Goal: Task Accomplishment & Management: Manage account settings

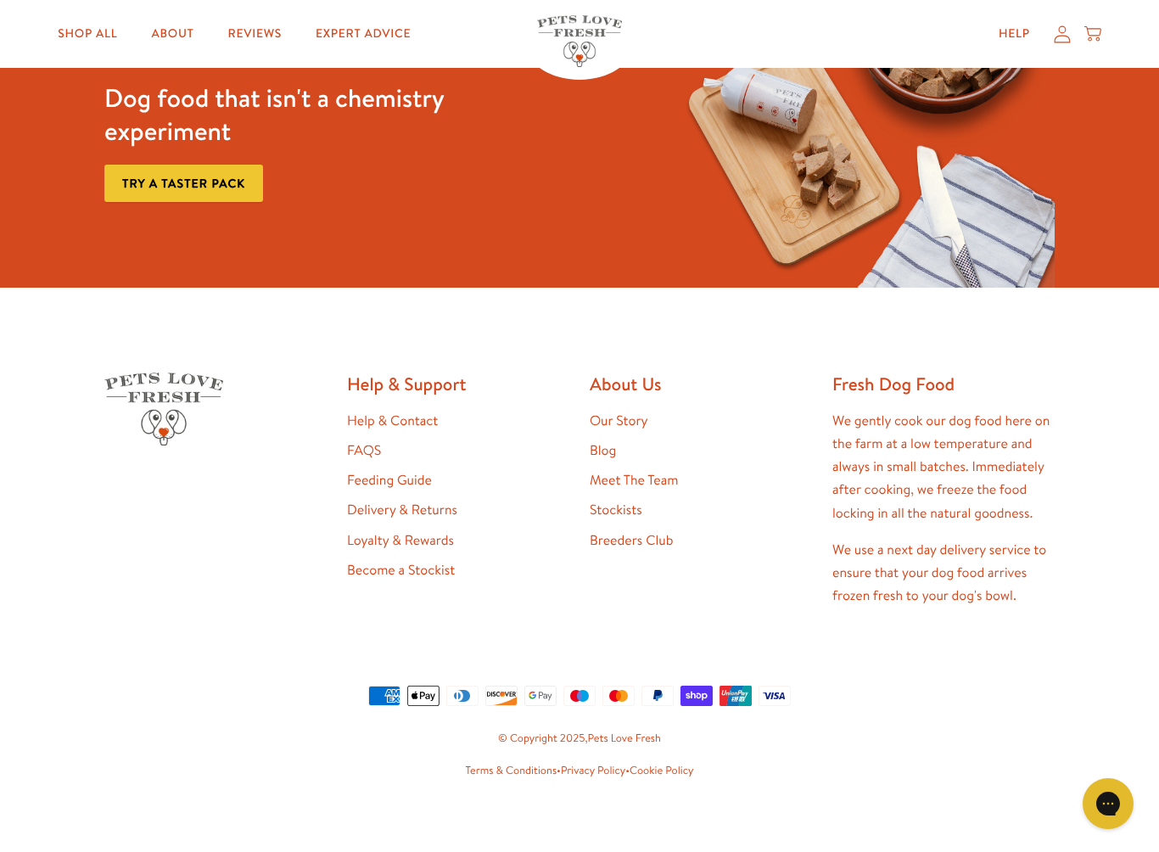
scroll to position [3022, 0]
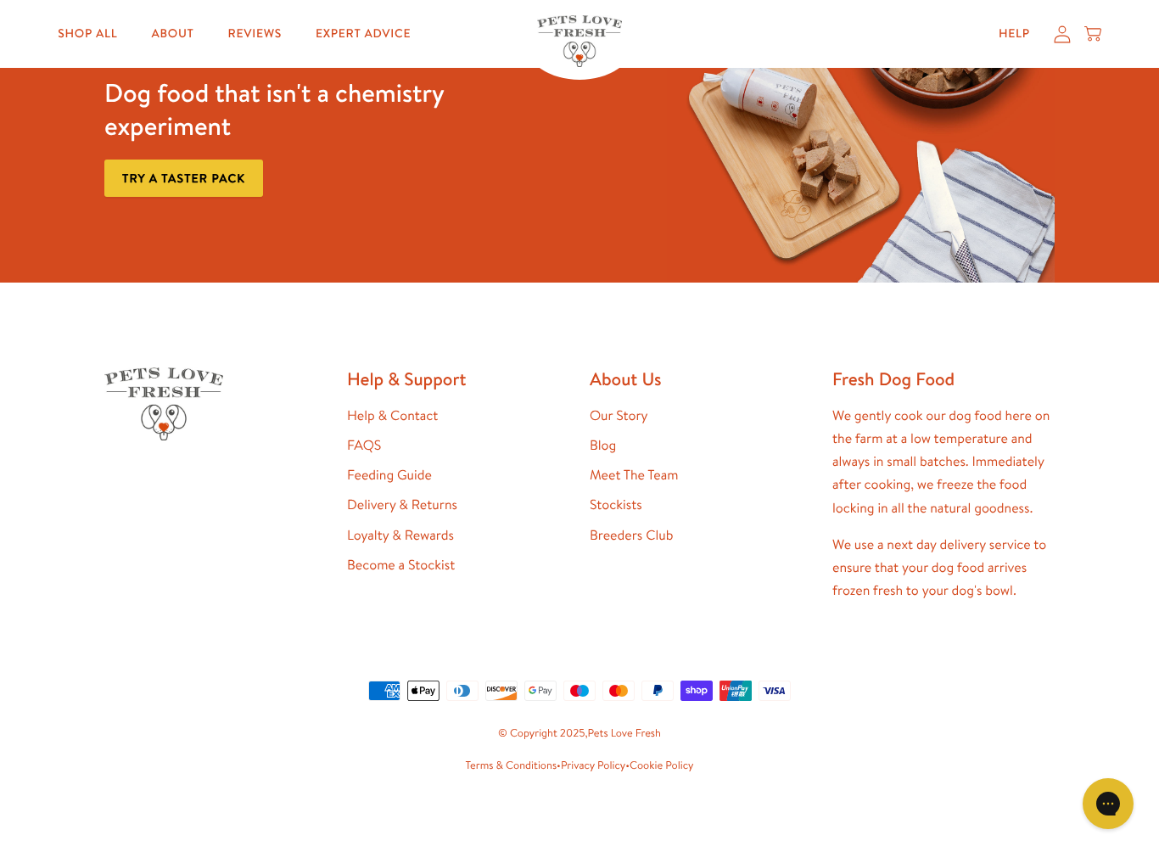
click at [408, 467] on link "Feeding Guide" at bounding box center [389, 475] width 85 height 19
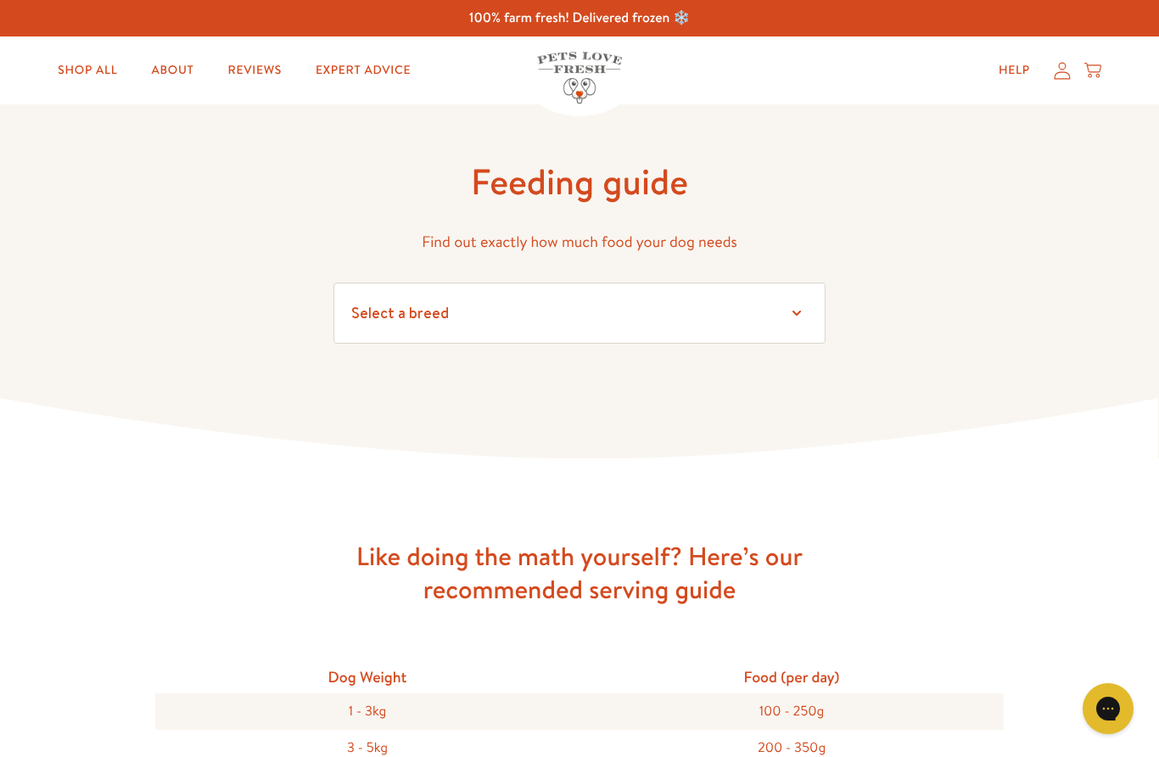
click at [785, 303] on select "Select a breed Affenpinscher Afghan hound Airedale terrier Akita Alaskan Malamu…" at bounding box center [580, 313] width 492 height 61
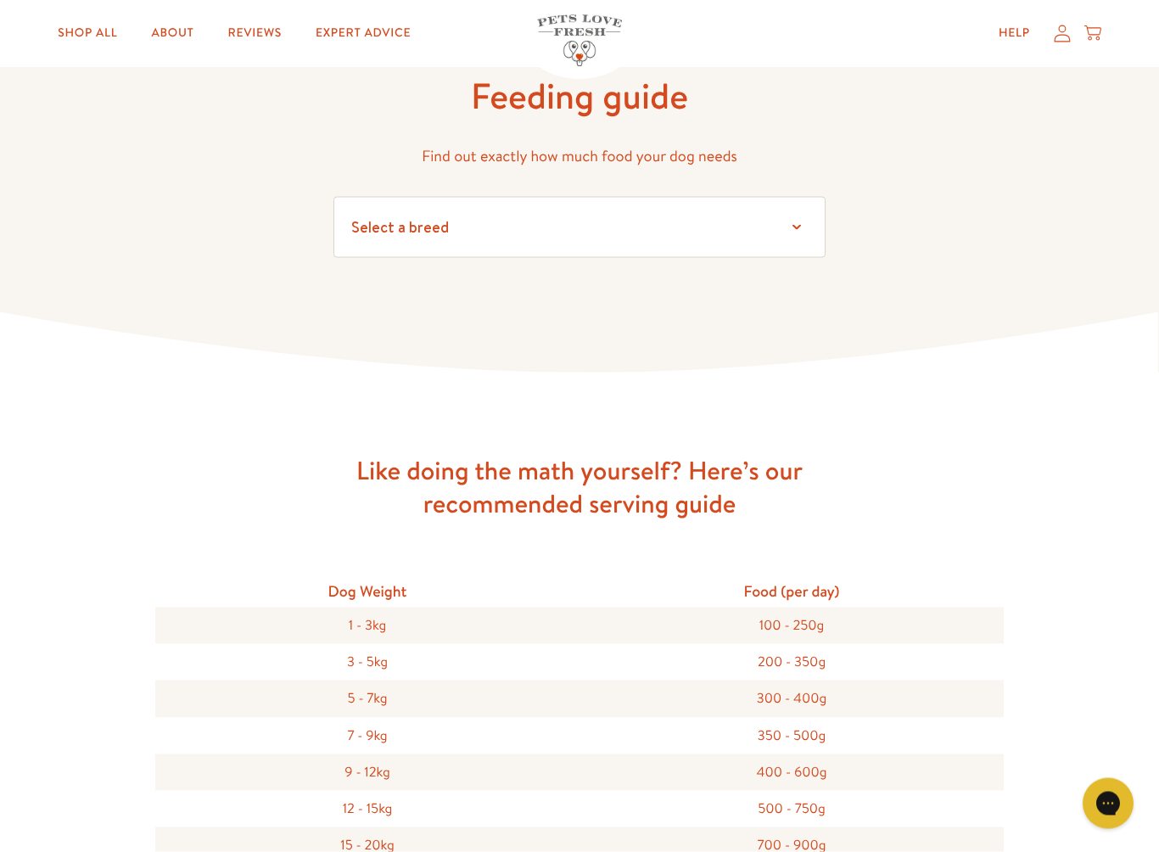
scroll to position [87, 0]
click at [806, 220] on select "Select a breed Affenpinscher Afghan hound Airedale terrier Akita Alaskan Malamu…" at bounding box center [580, 226] width 492 height 61
click at [796, 227] on select "Select a breed Affenpinscher Afghan hound Airedale terrier Akita Alaskan Malamu…" at bounding box center [580, 226] width 492 height 61
click at [525, 239] on select "Select a breed Affenpinscher Afghan hound Airedale terrier Akita Alaskan Malamu…" at bounding box center [580, 226] width 492 height 61
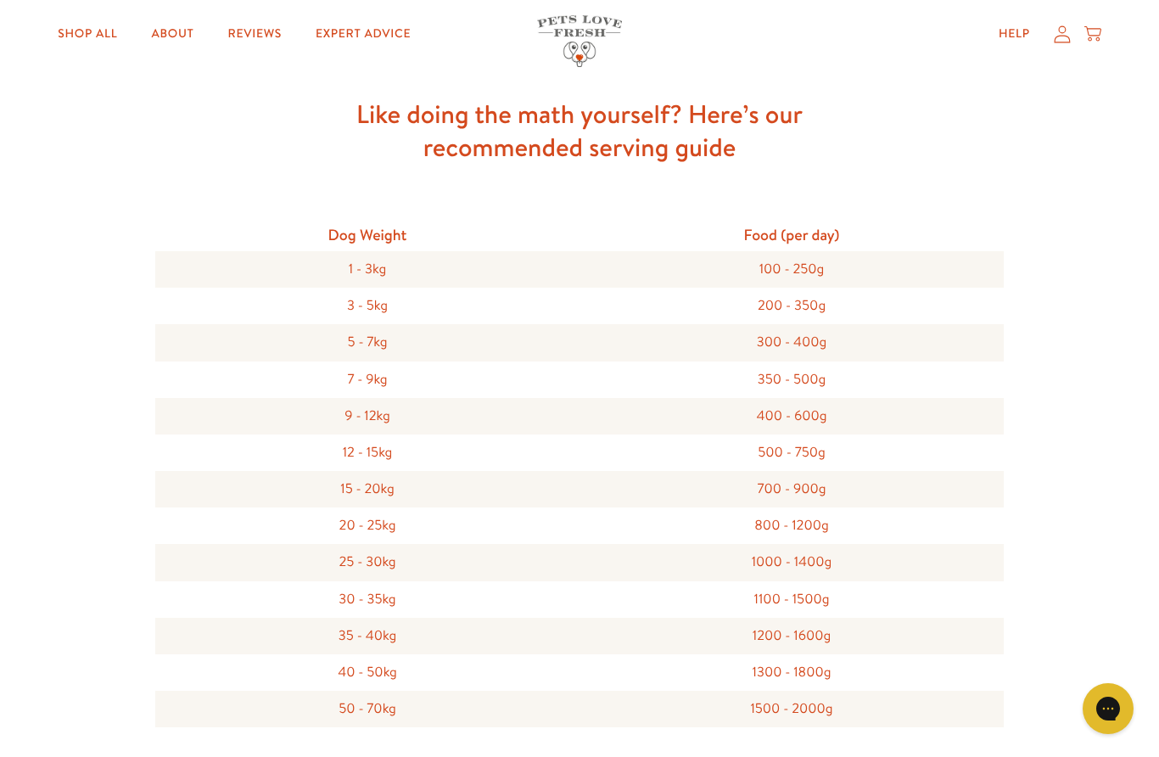
scroll to position [441, 0]
click at [1041, 32] on link "Help" at bounding box center [1014, 34] width 59 height 34
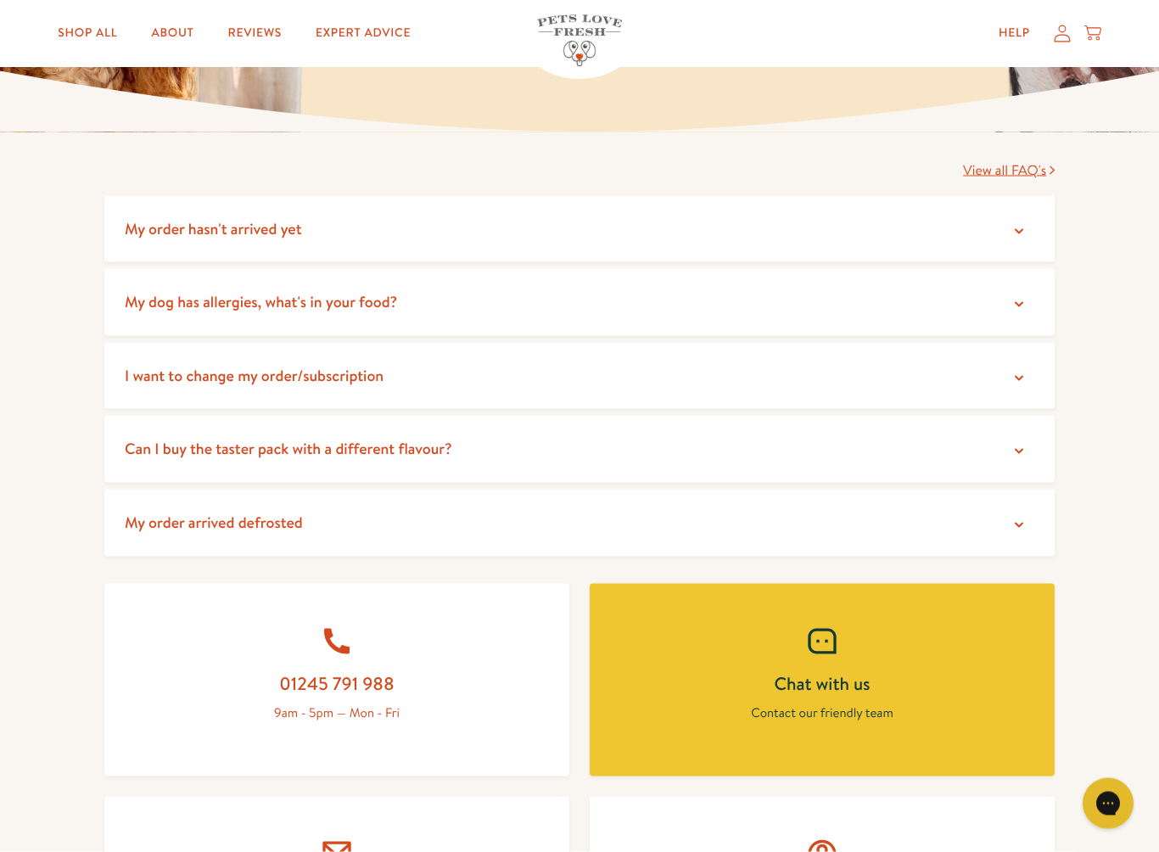
scroll to position [250, 0]
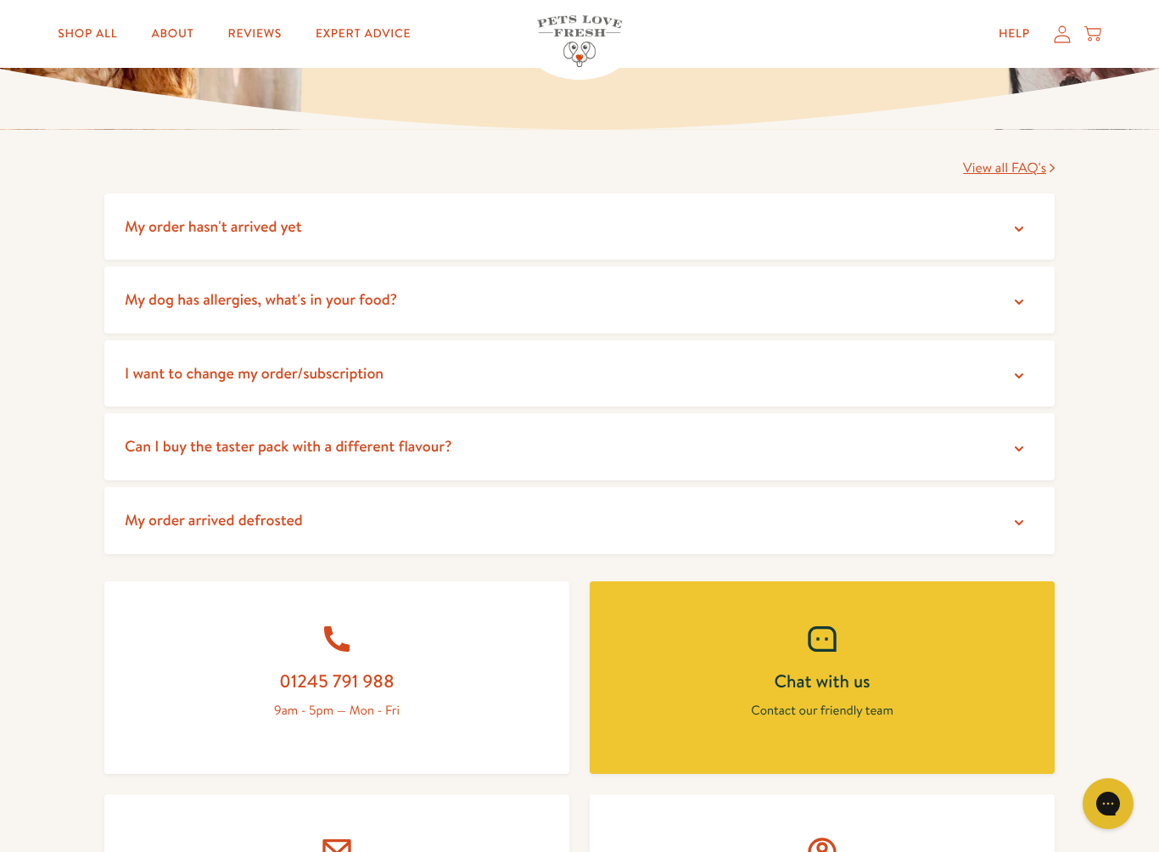
click at [339, 371] on span "I want to change my order/subscription" at bounding box center [254, 372] width 259 height 21
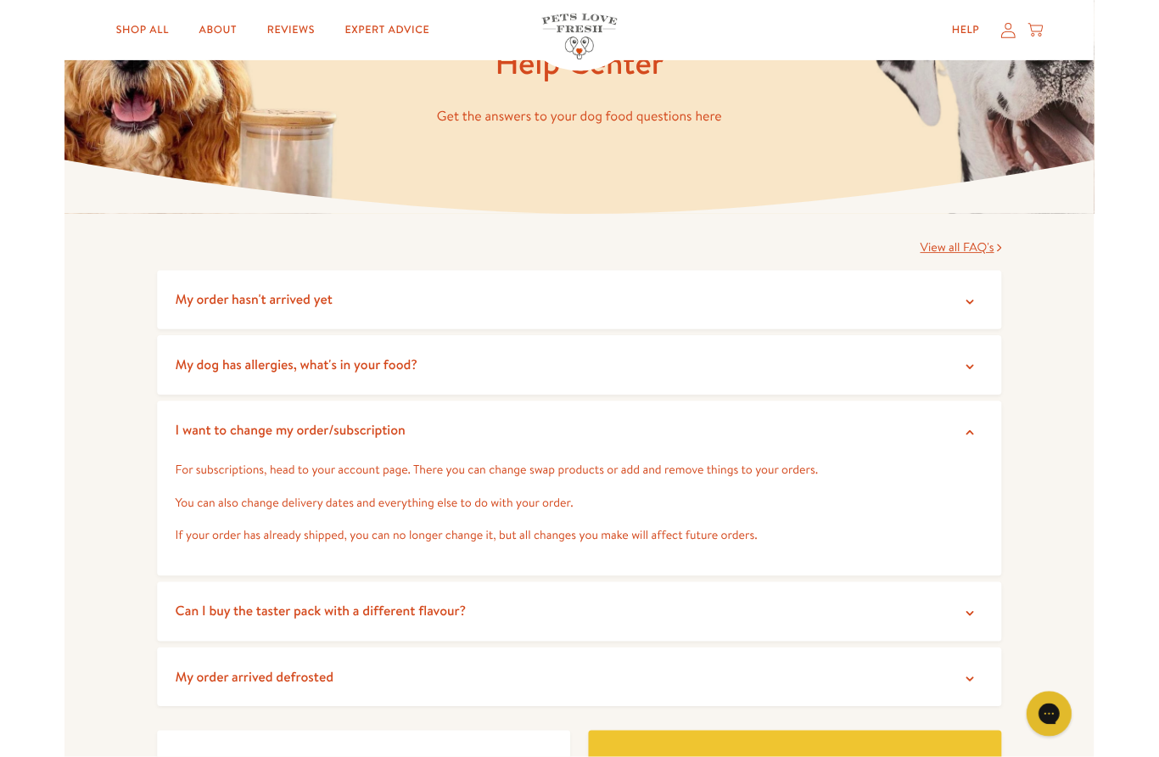
scroll to position [0, 0]
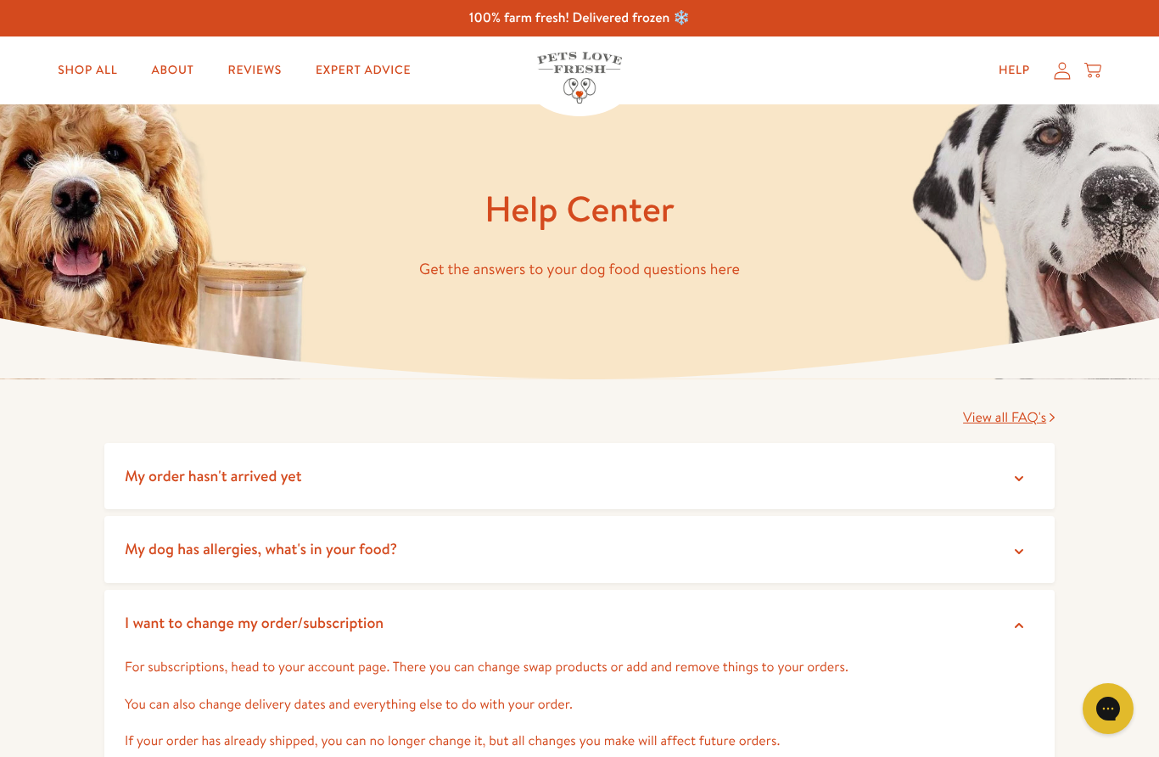
click at [1069, 75] on icon at bounding box center [1062, 70] width 16 height 17
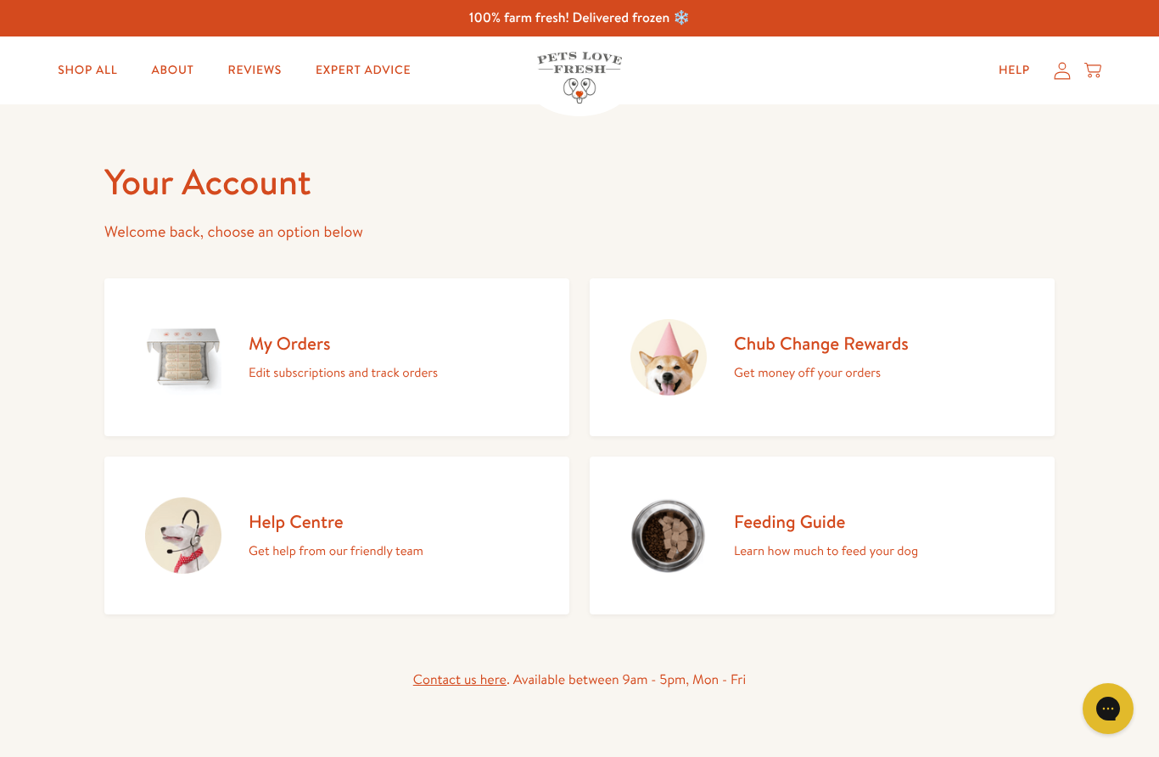
click at [289, 356] on div "My Orders Edit subscriptions and track orders" at bounding box center [343, 358] width 189 height 52
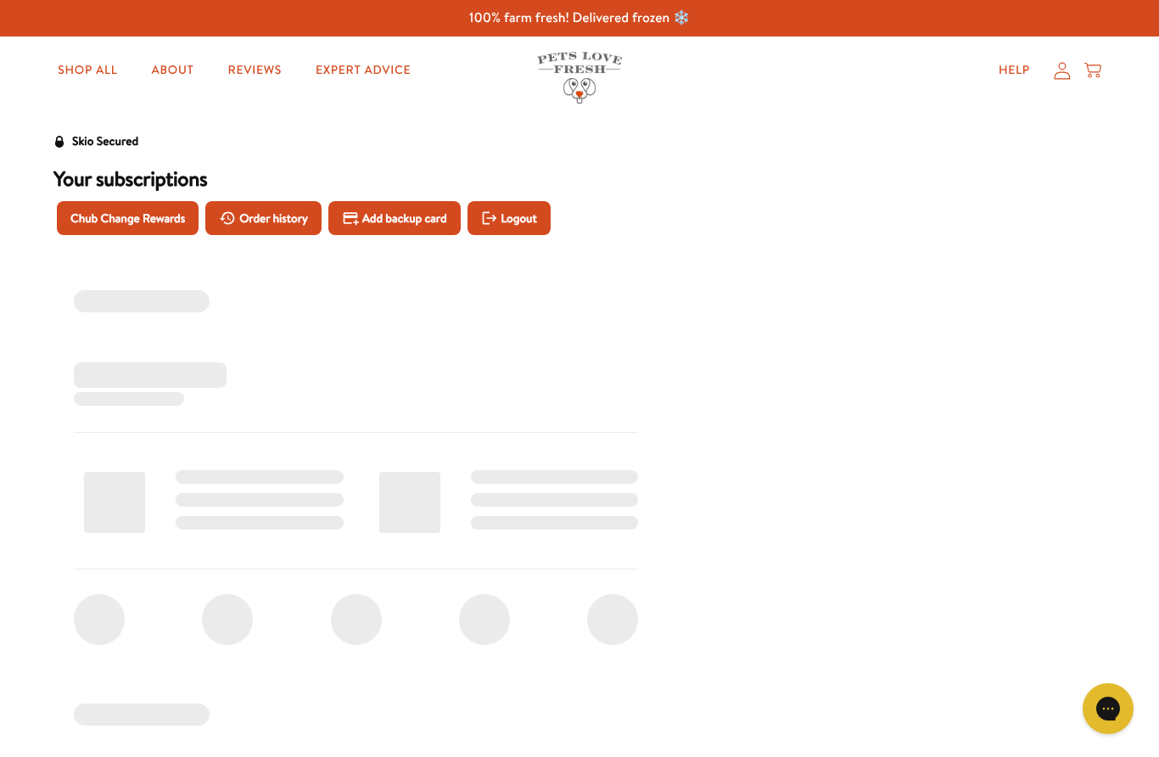
click at [500, 453] on div "‌ ‌ ‌ ‌" at bounding box center [504, 500] width 270 height 95
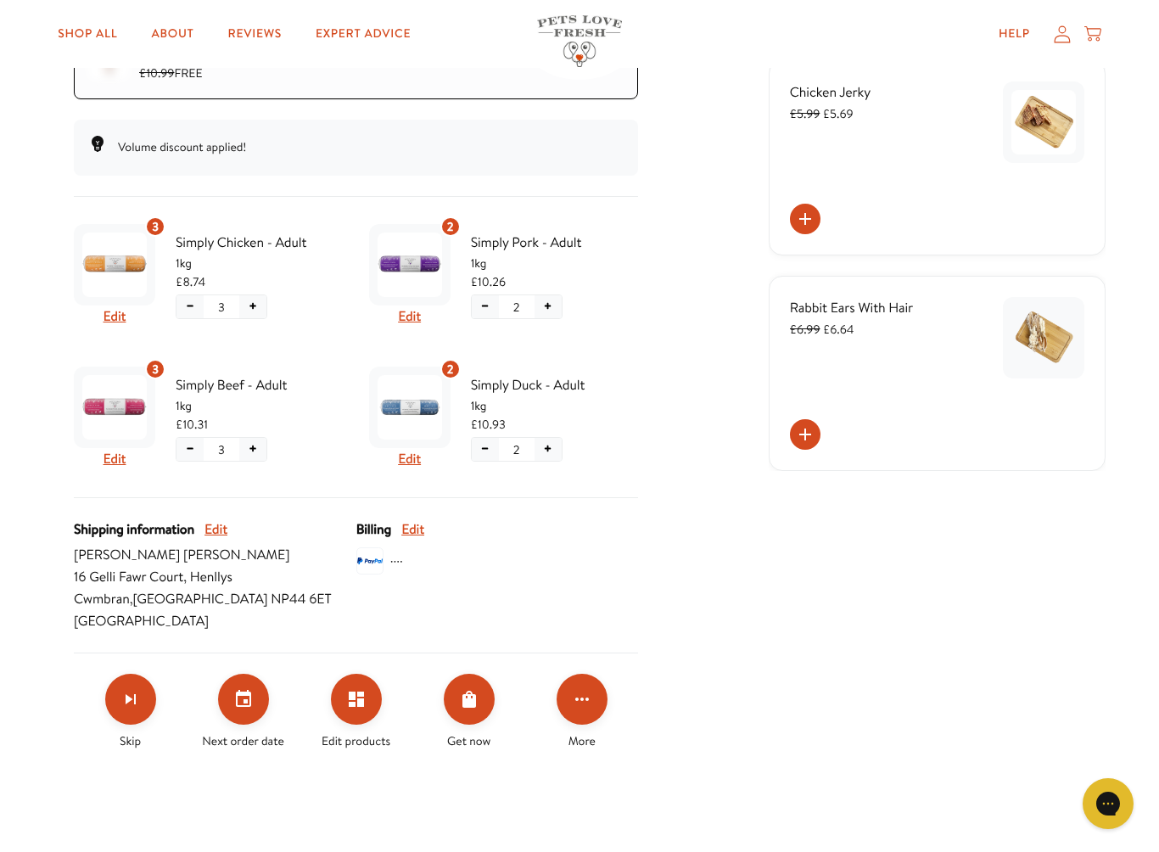
scroll to position [369, 0]
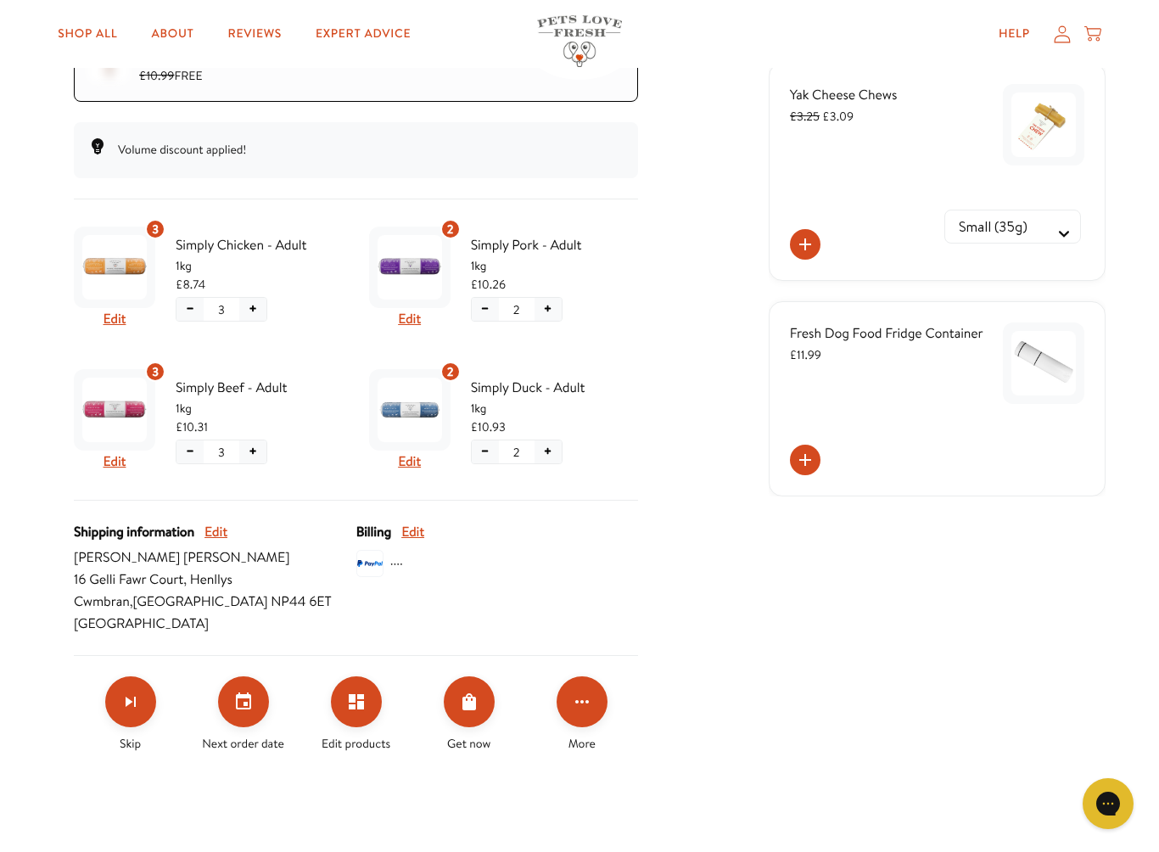
click at [478, 454] on button "−" at bounding box center [485, 451] width 27 height 23
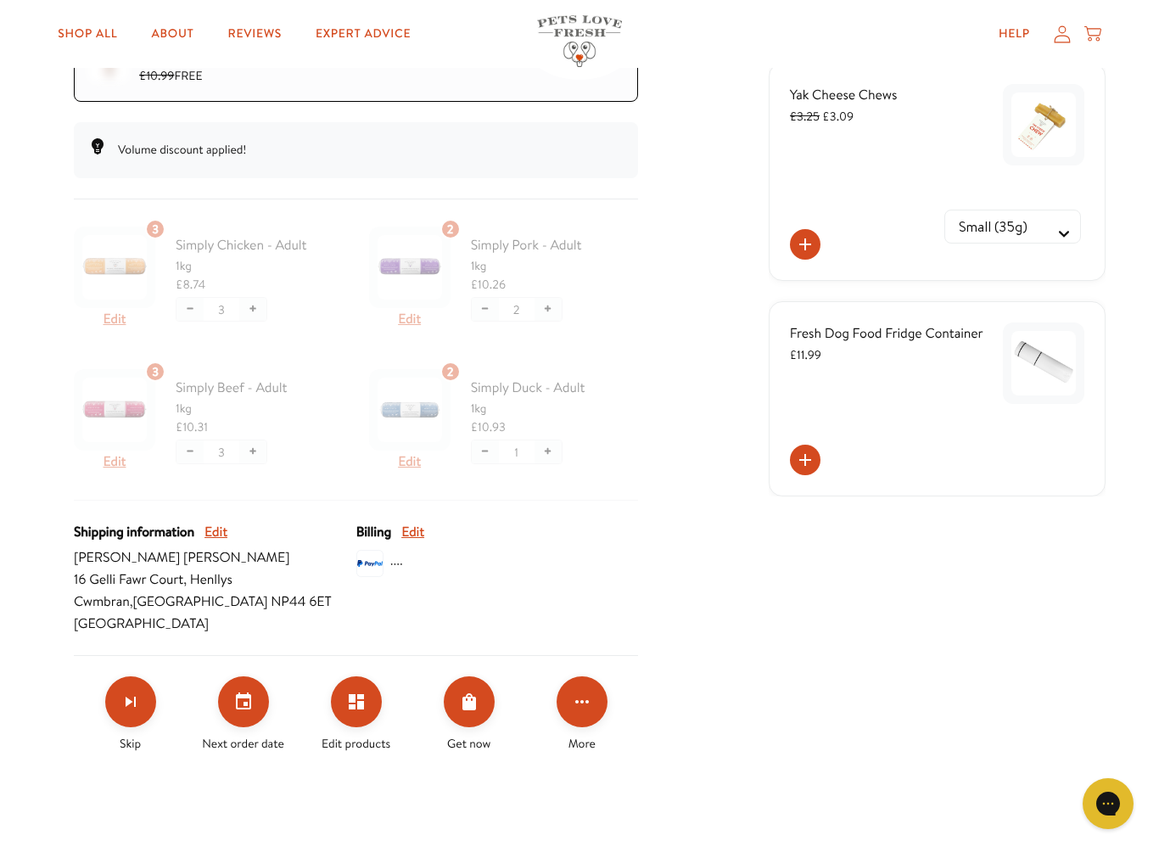
click at [482, 454] on div at bounding box center [356, 360] width 564 height 281
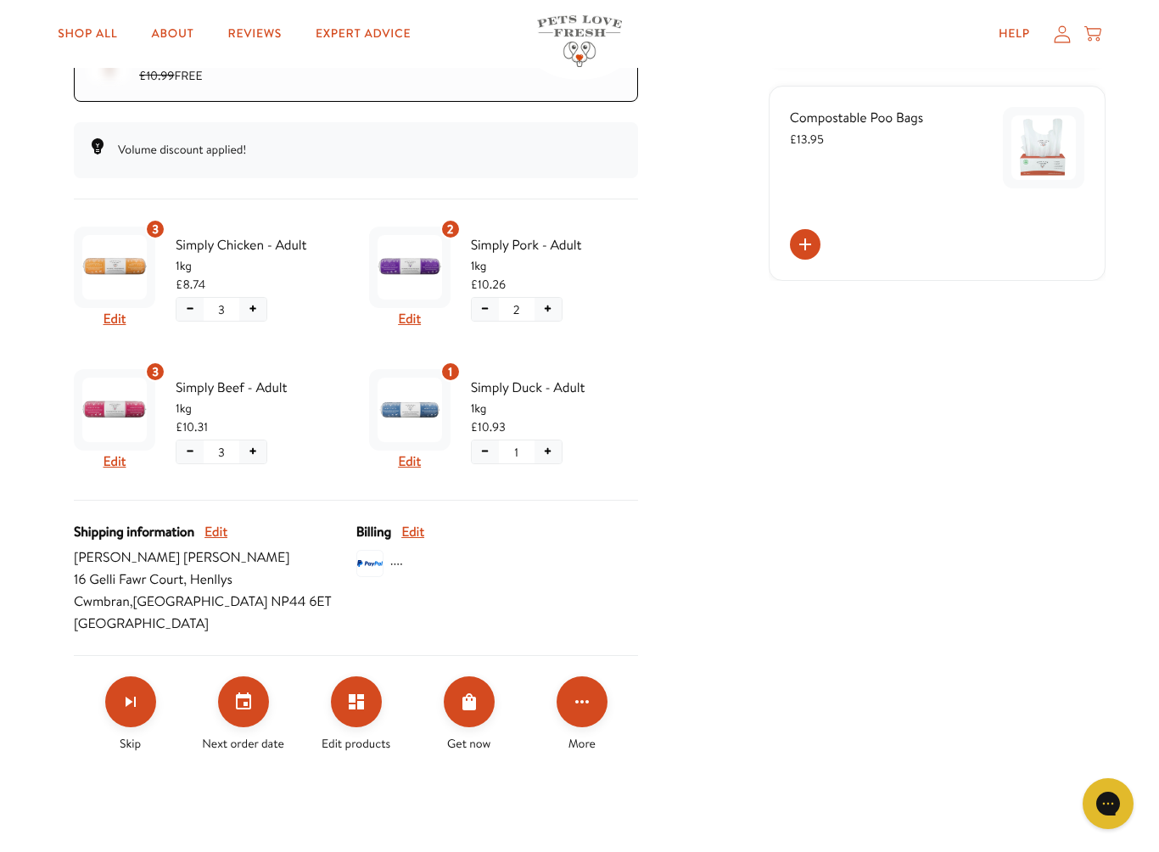
click at [481, 456] on button "−" at bounding box center [485, 451] width 27 height 23
click at [457, 515] on button "Confirm" at bounding box center [478, 512] width 98 height 25
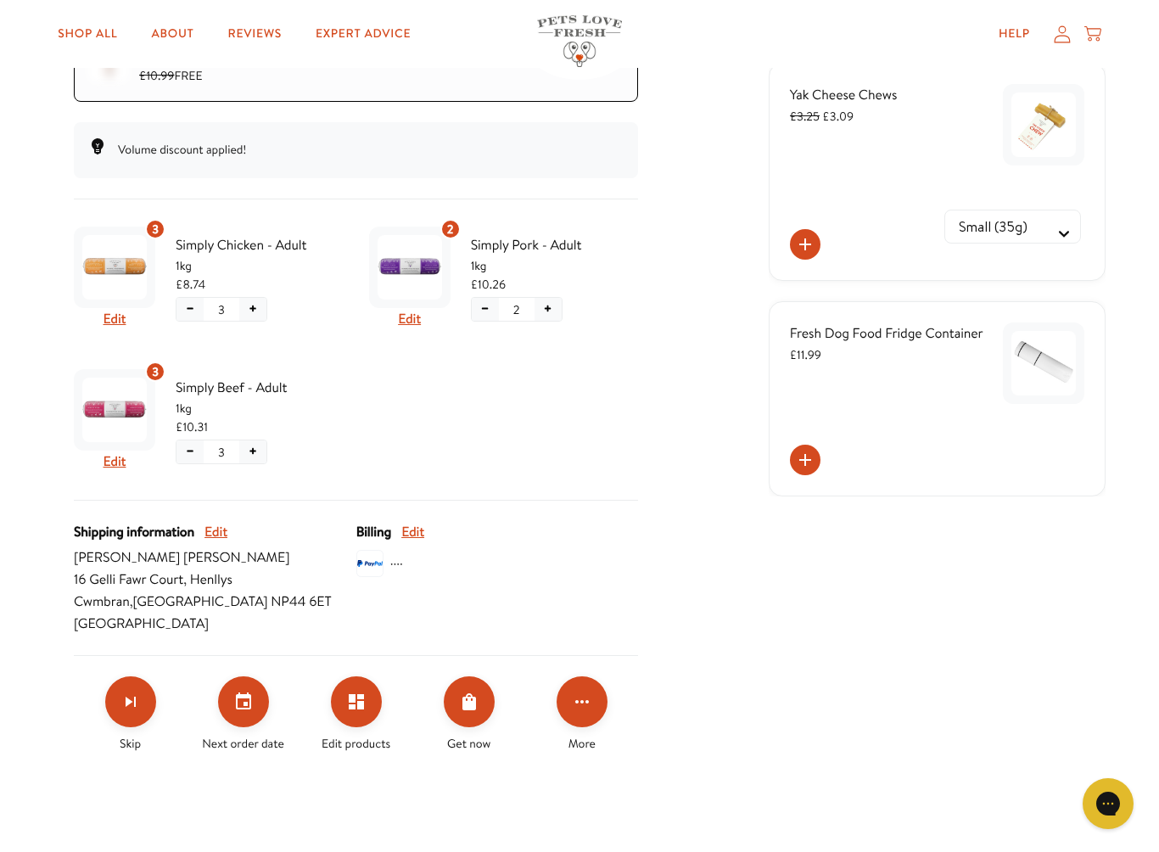
click at [472, 311] on button "−" at bounding box center [485, 309] width 27 height 23
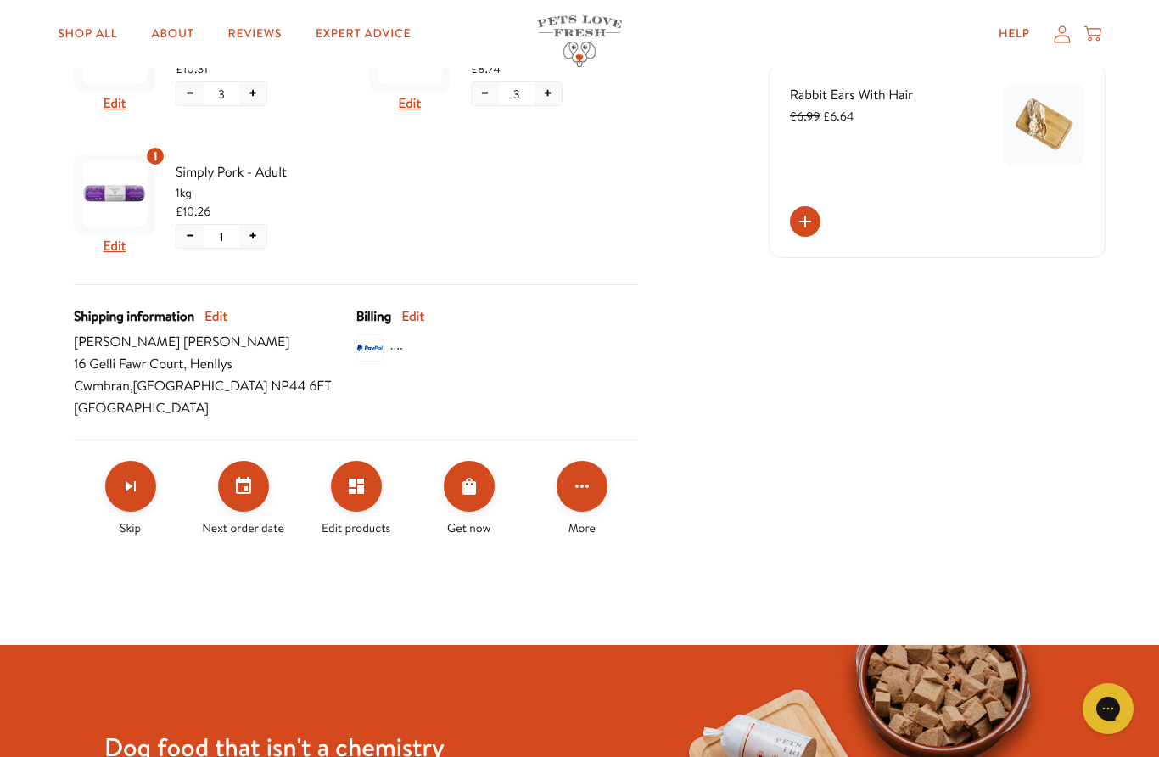
scroll to position [583, 0]
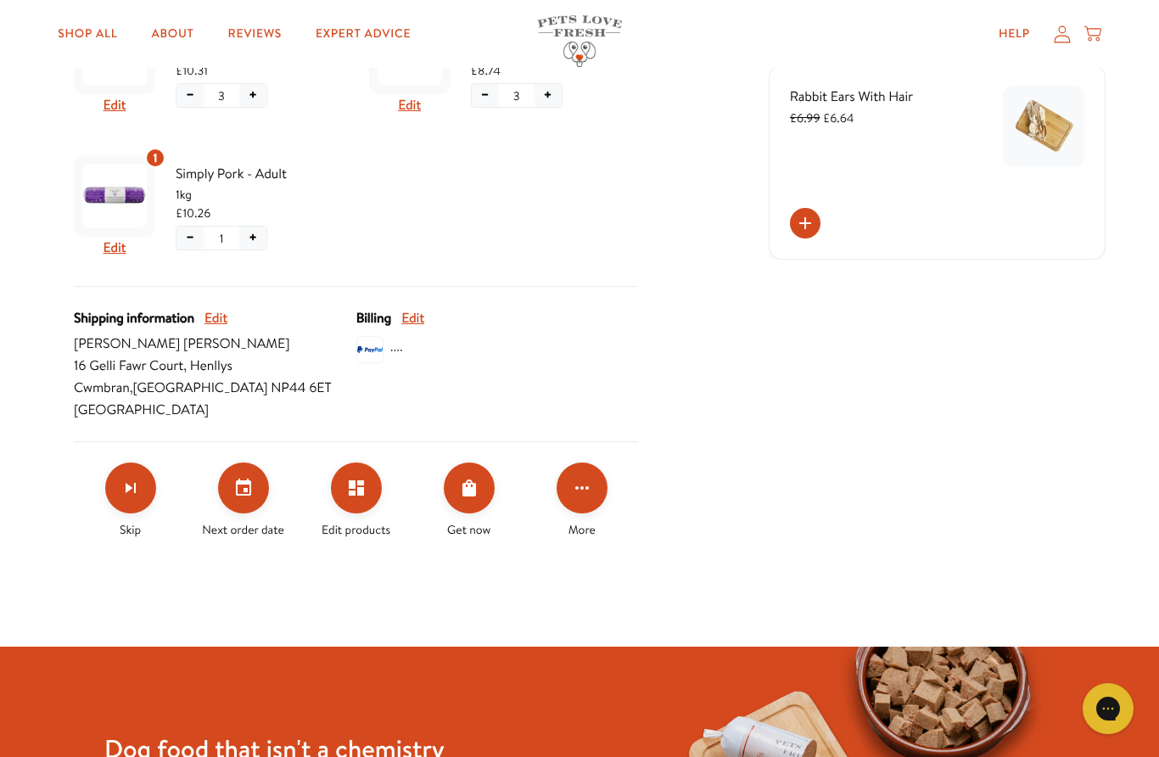
click at [248, 495] on icon "Set your next order date" at bounding box center [243, 488] width 20 height 20
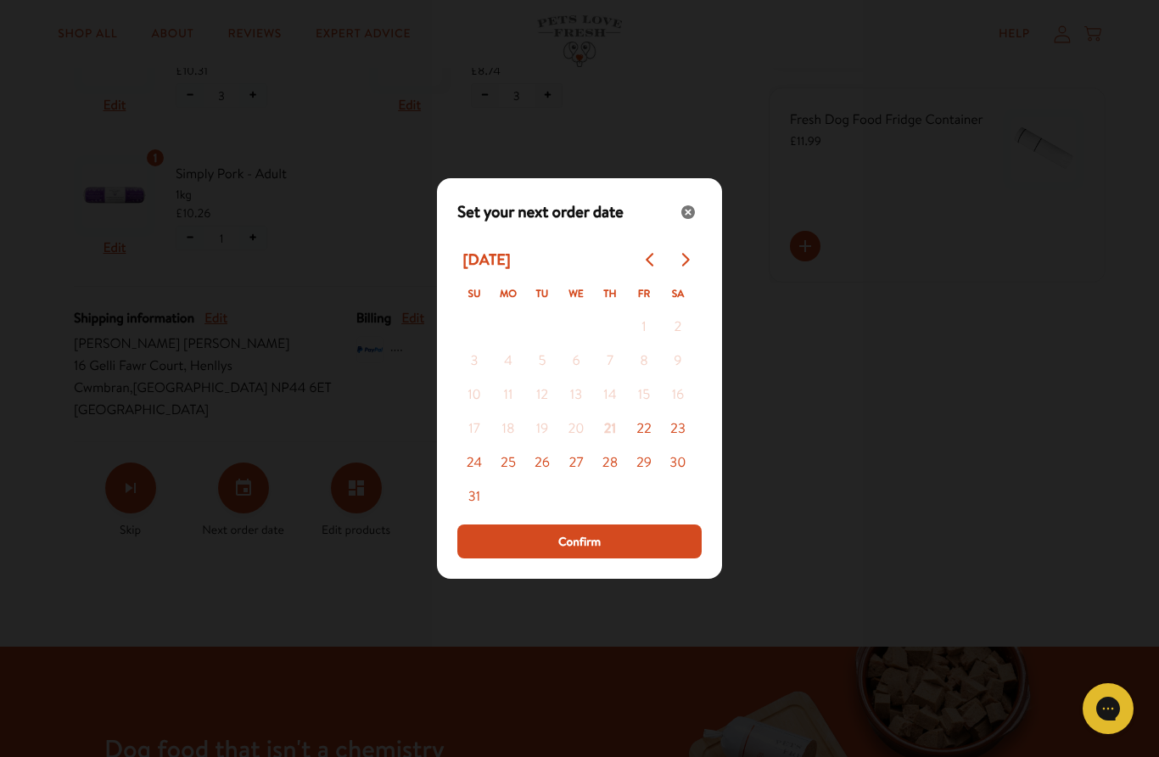
click at [692, 261] on button "Go to next month" at bounding box center [685, 260] width 34 height 34
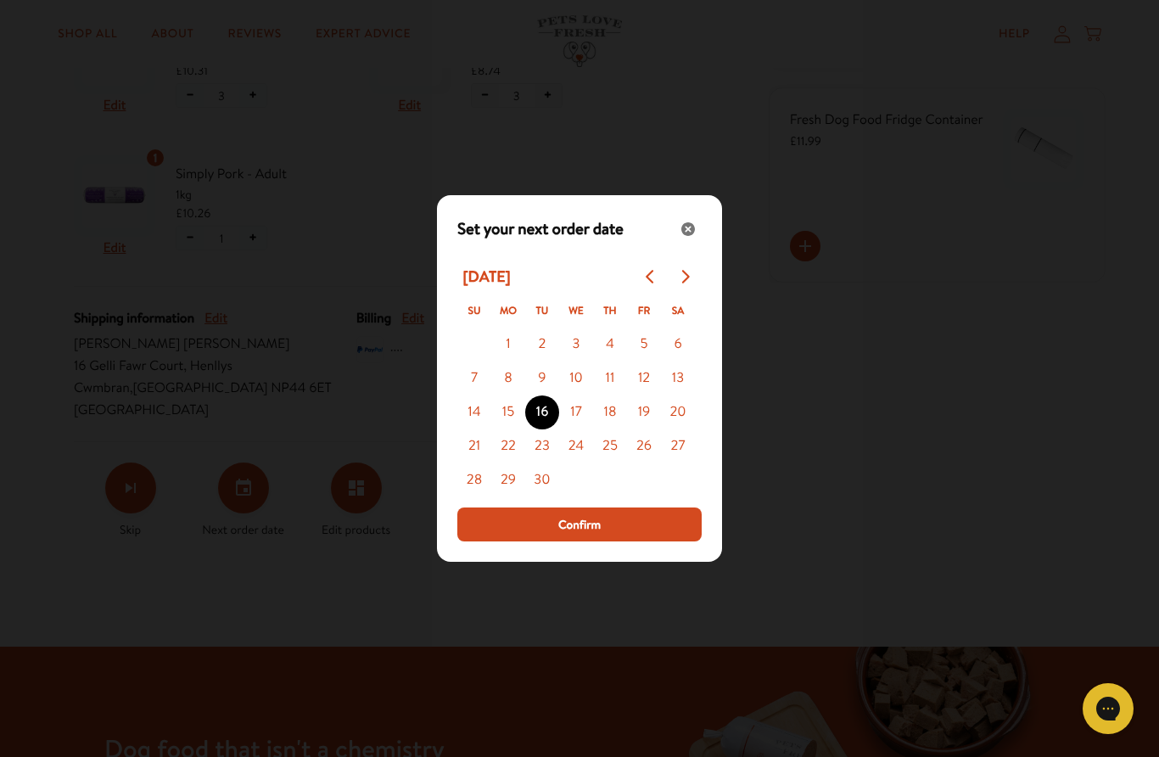
click at [505, 446] on button "22" at bounding box center [508, 446] width 34 height 34
click at [586, 534] on button "Confirm" at bounding box center [579, 525] width 244 height 34
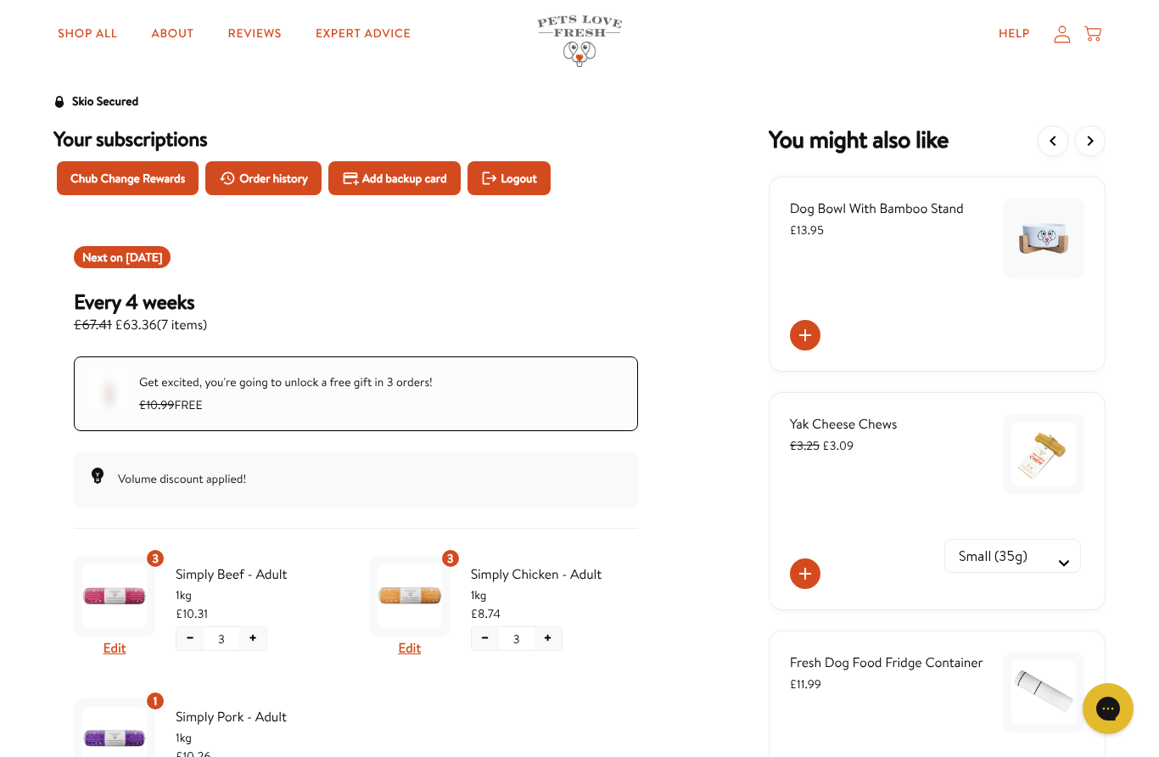
scroll to position [0, 0]
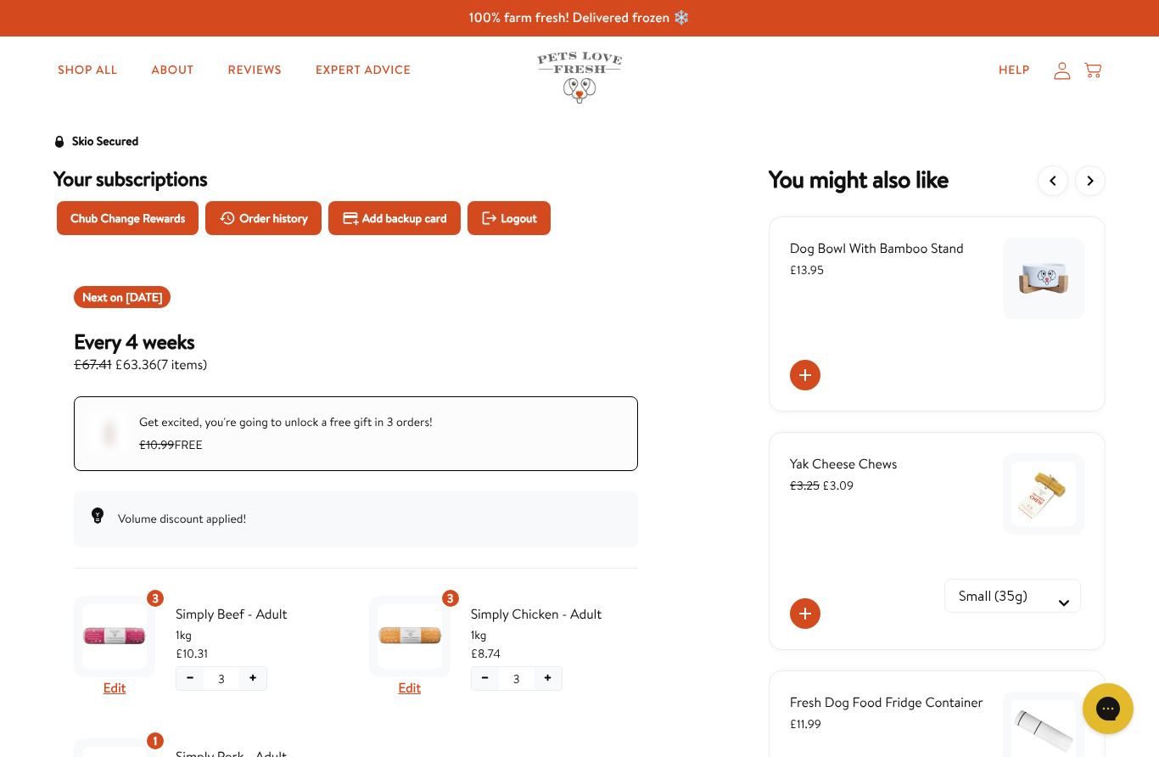
click at [1090, 191] on button "View more items" at bounding box center [1090, 181] width 31 height 31
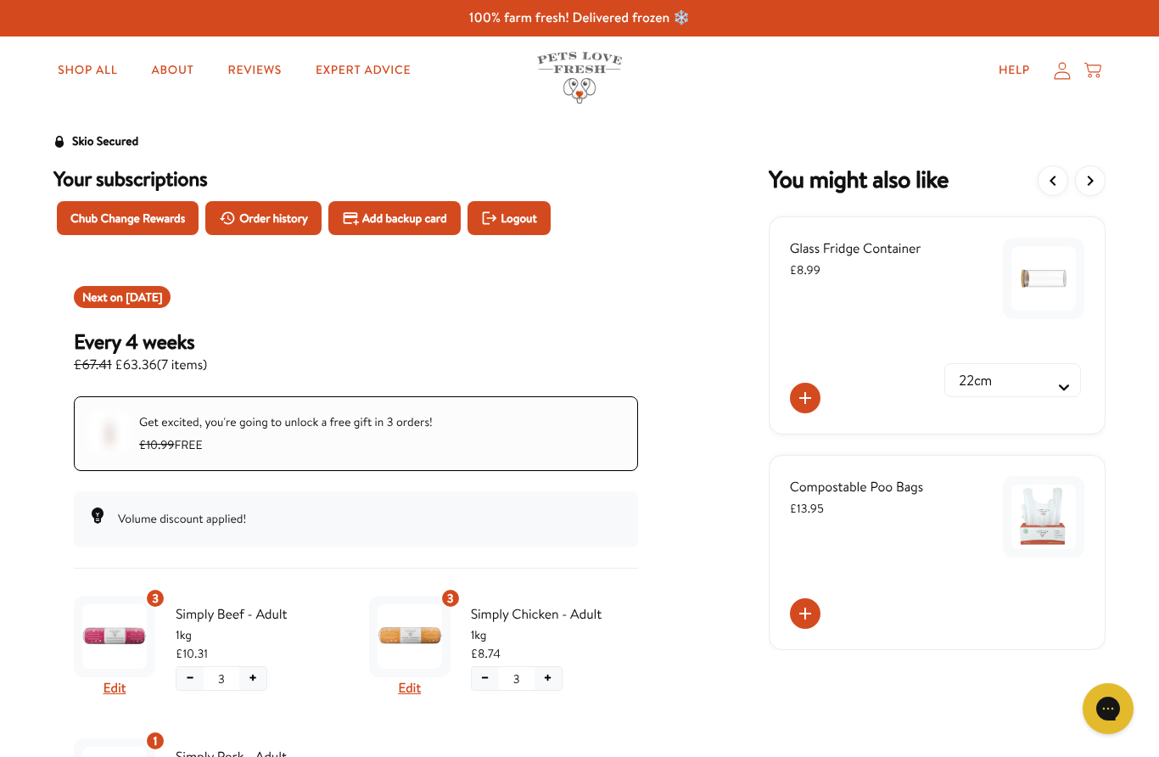
click at [1098, 184] on icon "View more items" at bounding box center [1090, 181] width 20 height 20
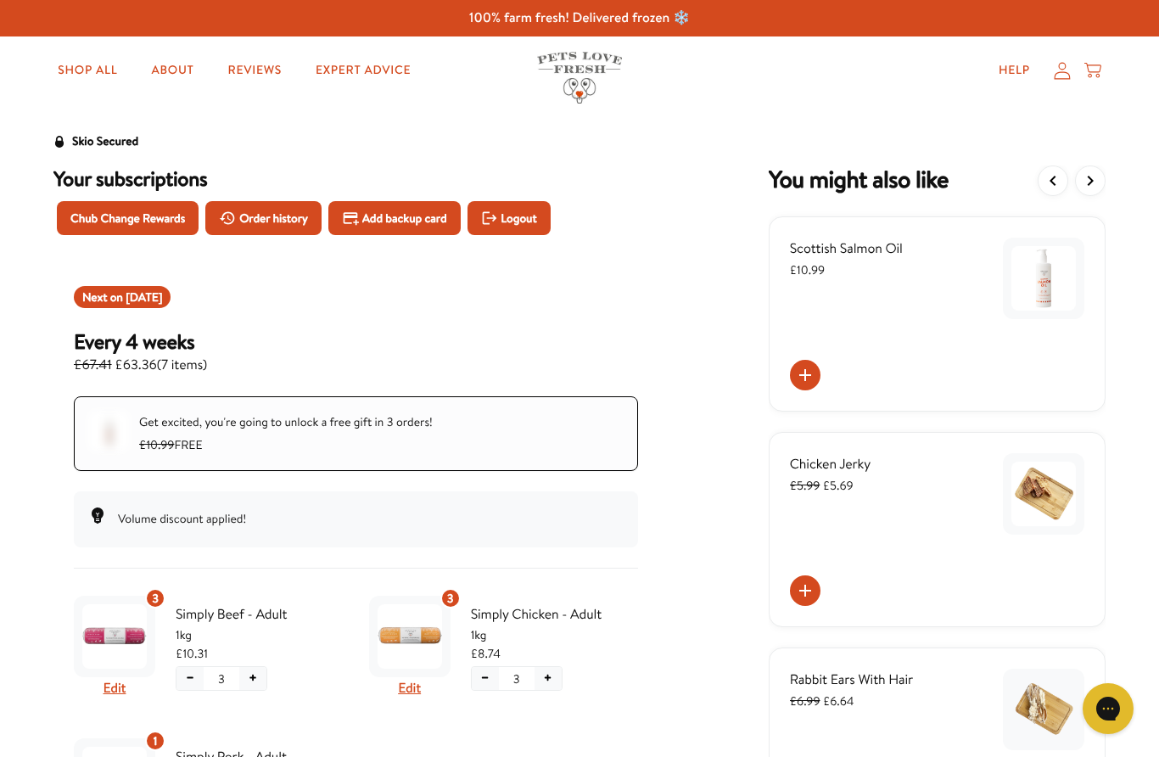
click at [1091, 176] on icon "View more items" at bounding box center [1090, 181] width 20 height 20
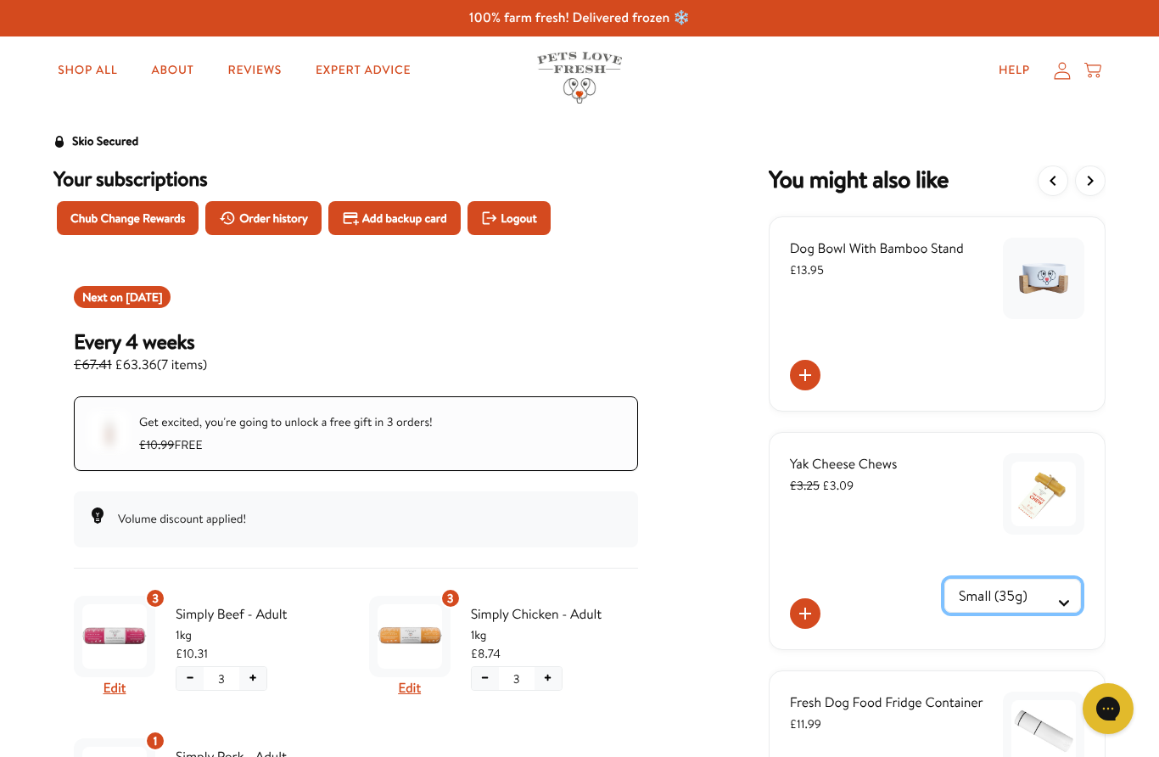
click at [1080, 586] on Selector "Small (35g) Medium (70g)" at bounding box center [1013, 596] width 137 height 34
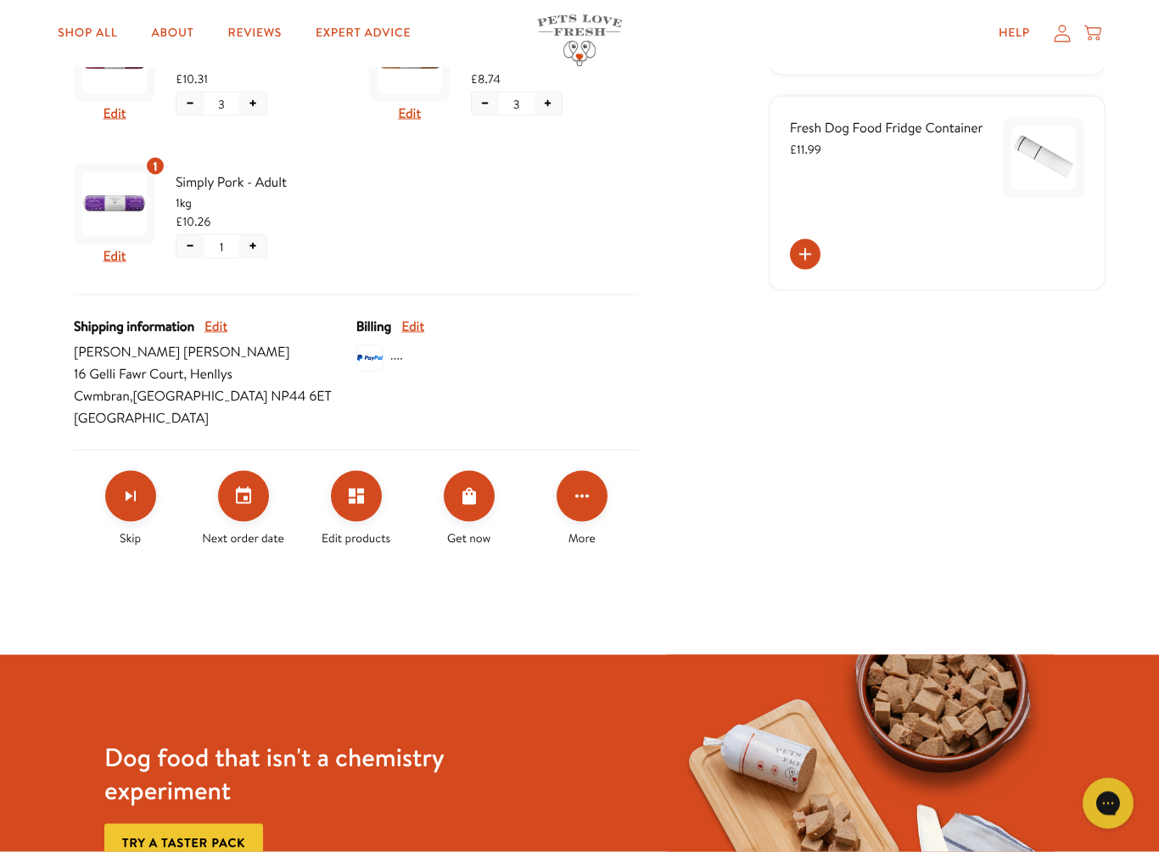
scroll to position [576, 0]
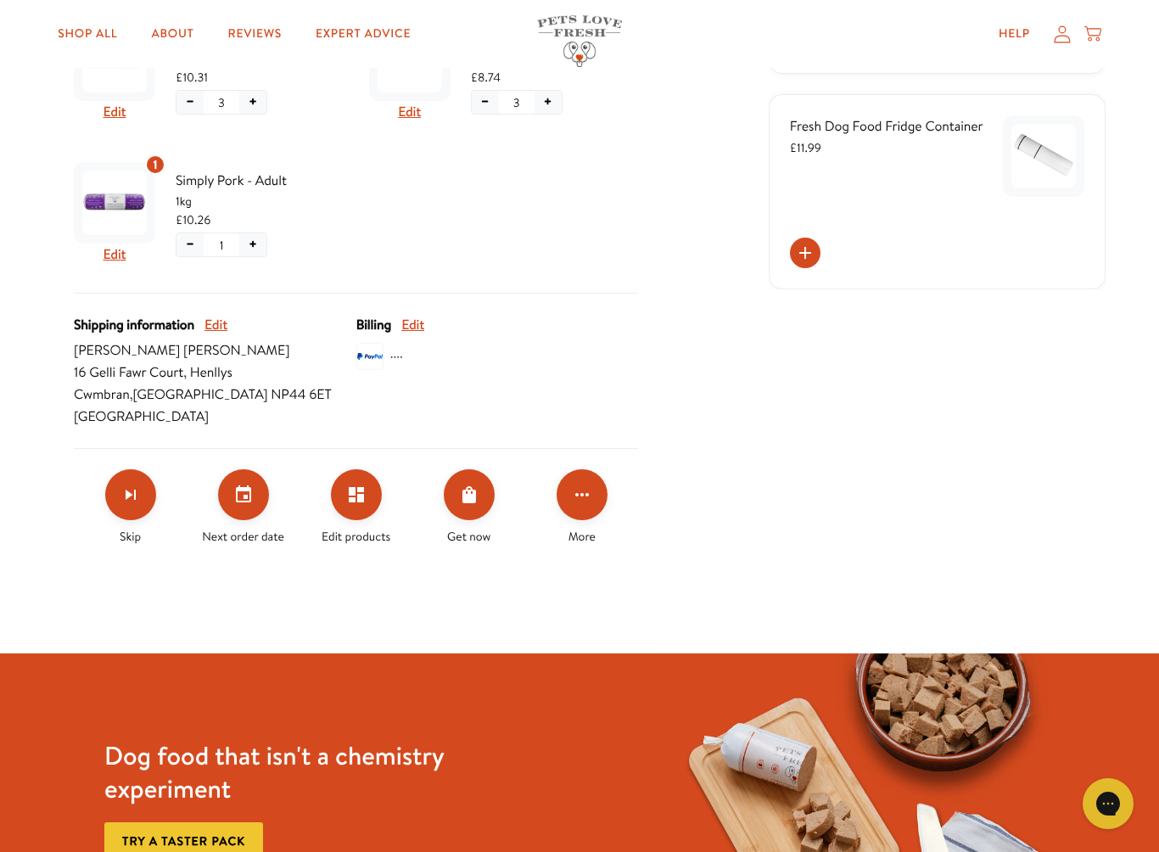
click at [572, 501] on icon "Click for more options" at bounding box center [582, 495] width 20 height 20
click at [633, 624] on button "Cancel" at bounding box center [627, 620] width 51 height 20
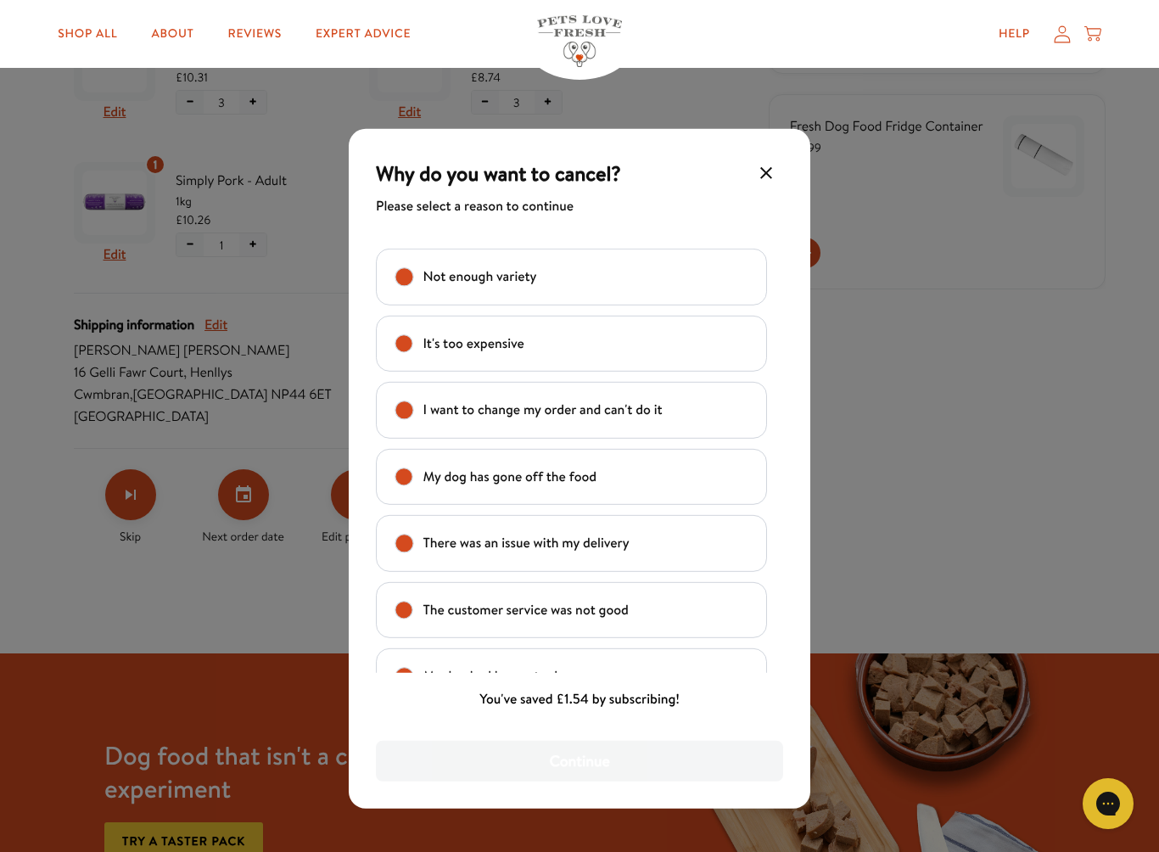
click at [767, 169] on icon "Make changes for subscription" at bounding box center [766, 173] width 20 height 20
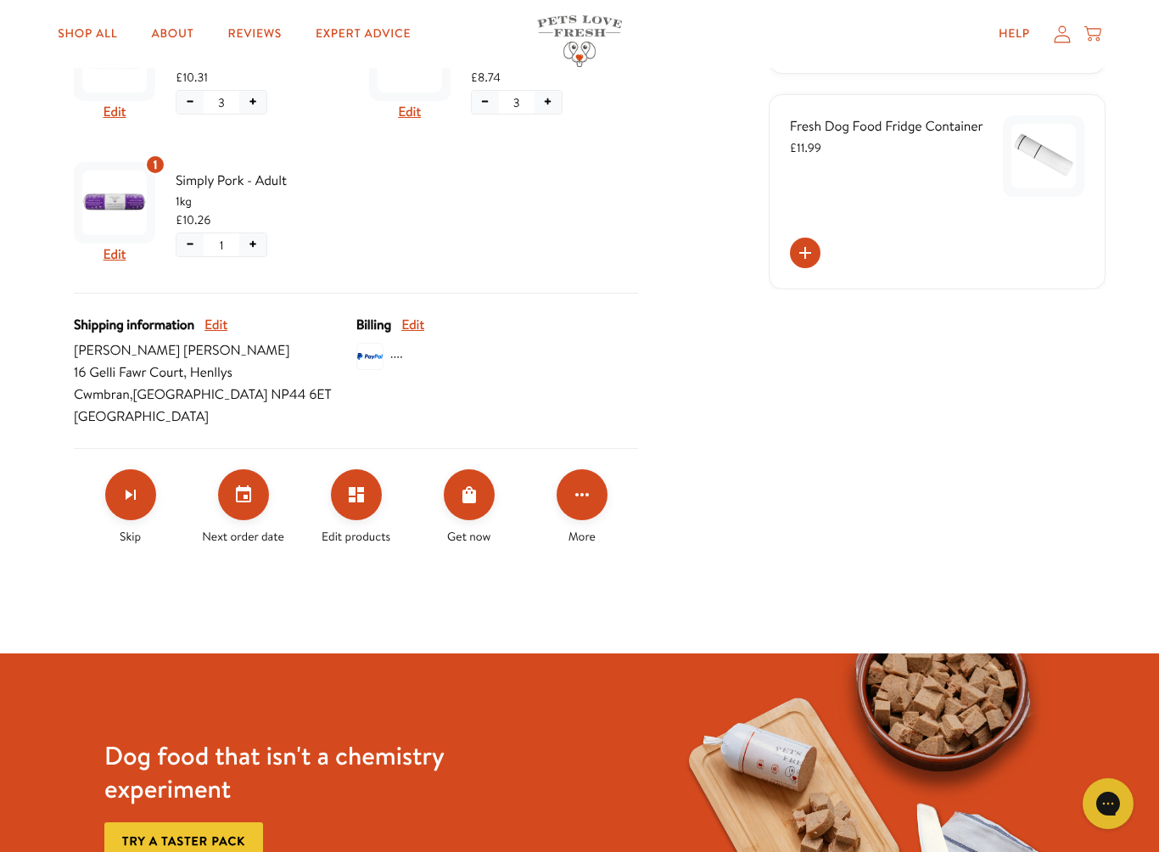
click at [572, 495] on icon "Click for more options" at bounding box center [582, 495] width 20 height 20
click at [629, 618] on button "Cancel" at bounding box center [627, 620] width 51 height 20
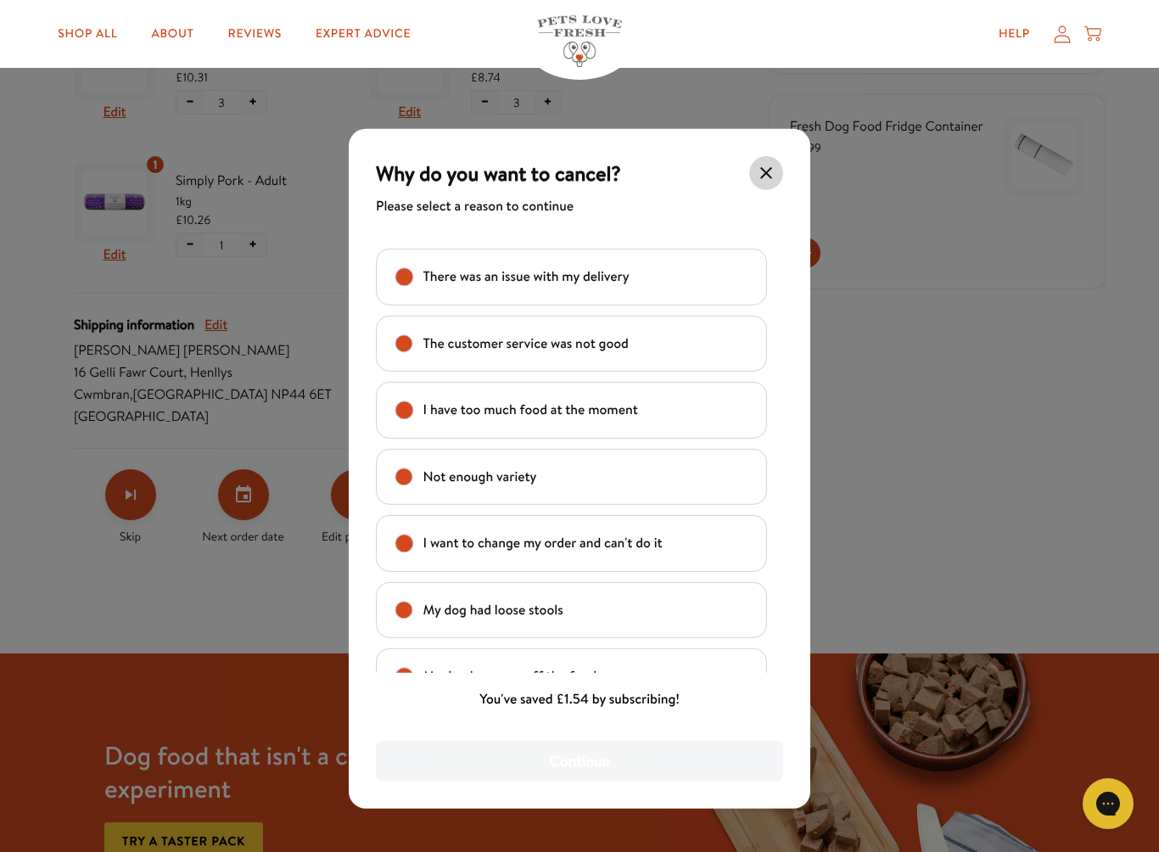
click at [766, 161] on button "Make changes for subscription" at bounding box center [766, 173] width 34 height 34
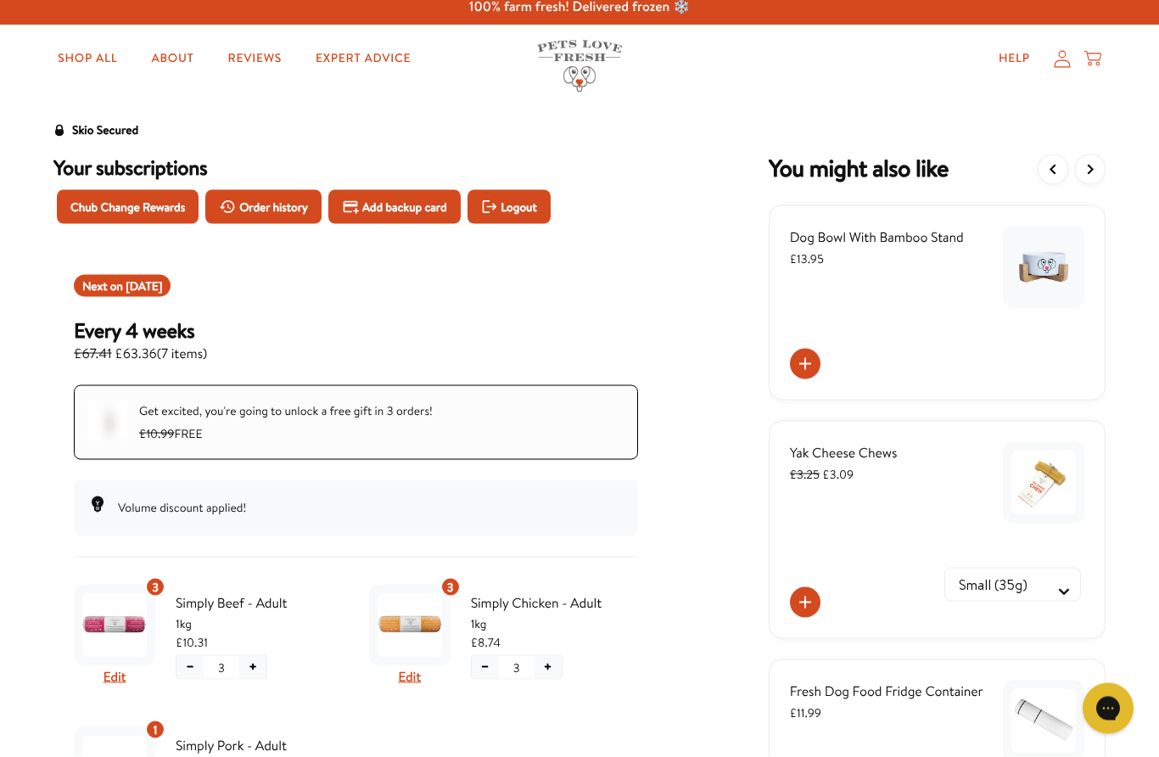
scroll to position [0, 0]
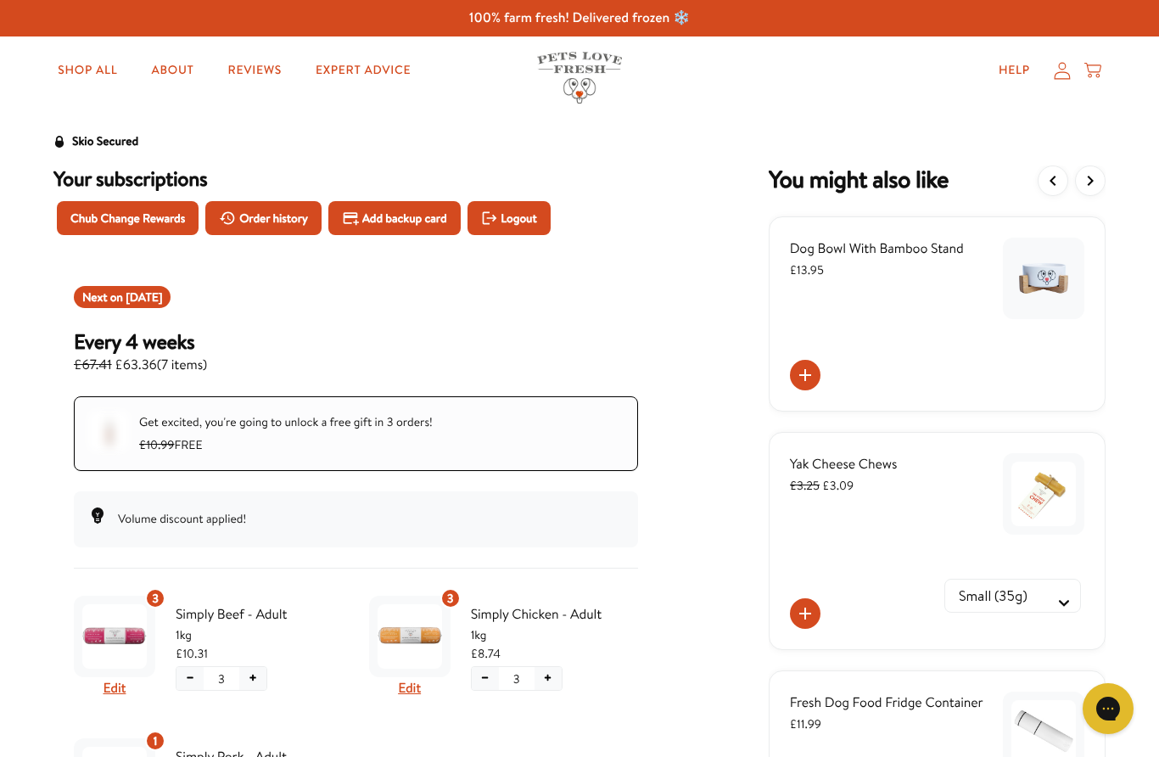
click at [536, 225] on span "Logout" at bounding box center [519, 218] width 36 height 19
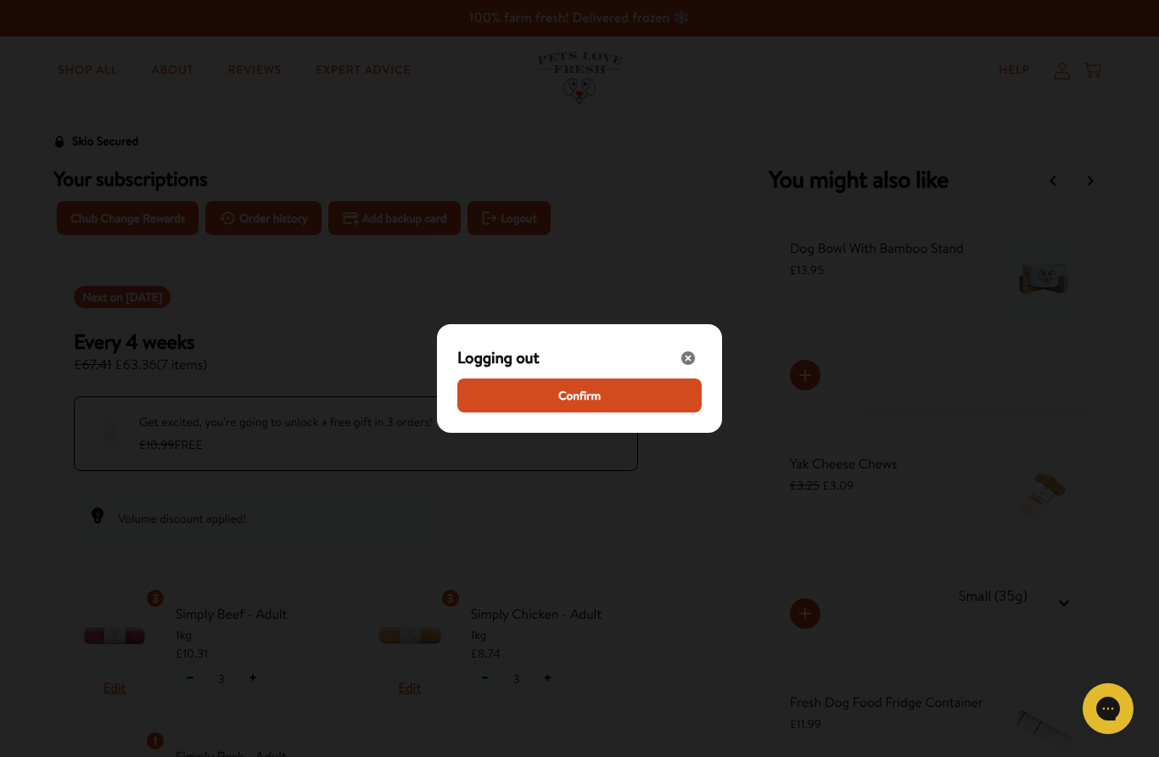
click at [582, 396] on span "Confirm" at bounding box center [579, 395] width 42 height 19
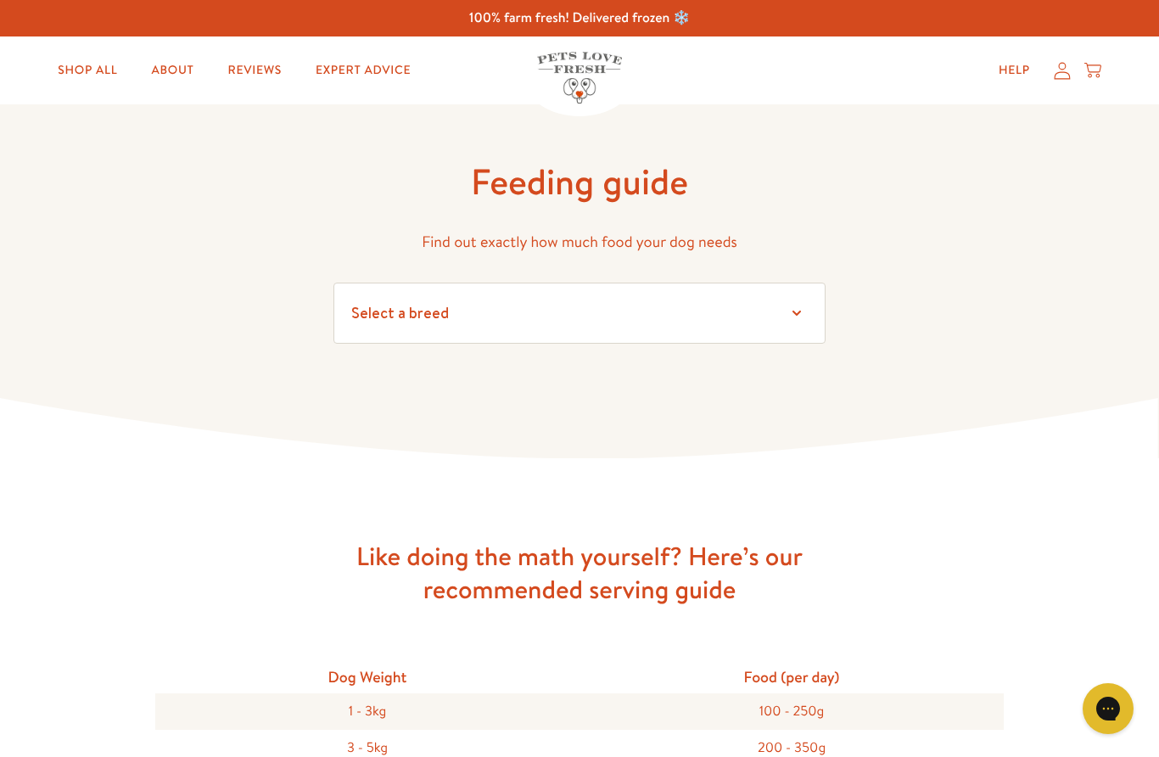
click at [455, 323] on select "Select a breed Affenpinscher Afghan hound Airedale terrier Akita Alaskan Malamu…" at bounding box center [580, 313] width 492 height 61
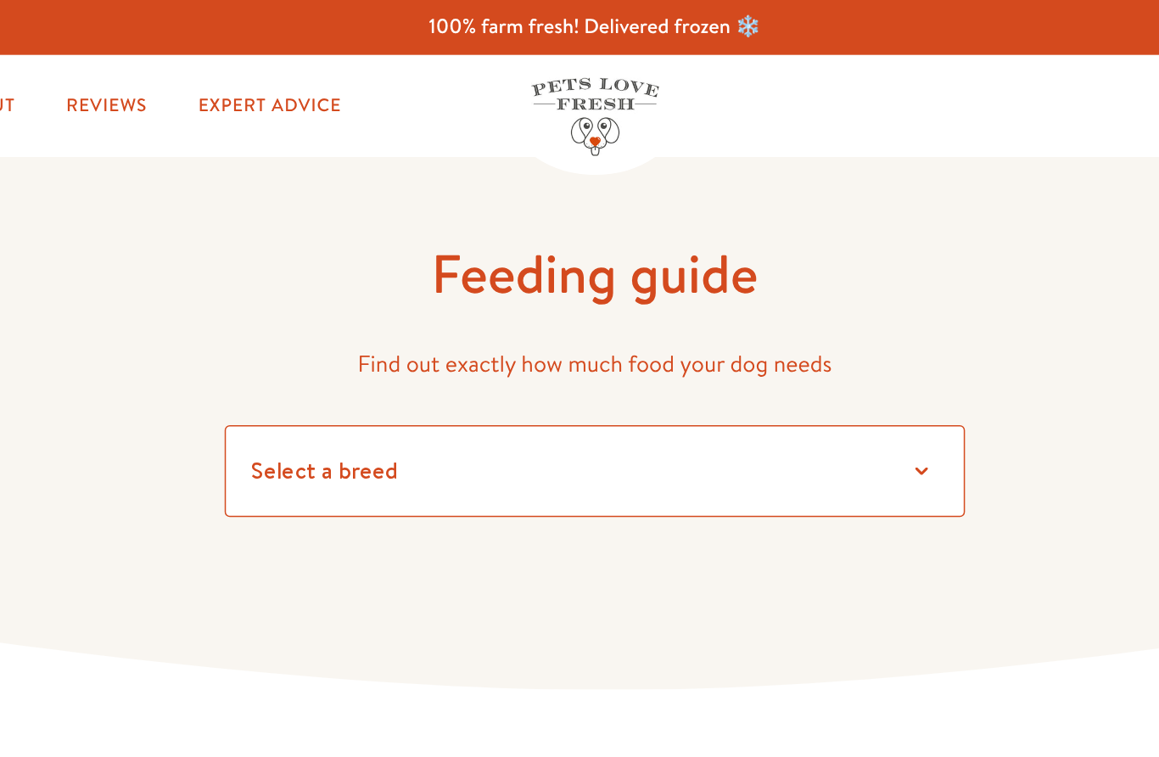
click at [334, 309] on select "Select a breed Affenpinscher Afghan hound Airedale terrier Akita Alaskan Malamu…" at bounding box center [580, 313] width 492 height 61
select select "6"
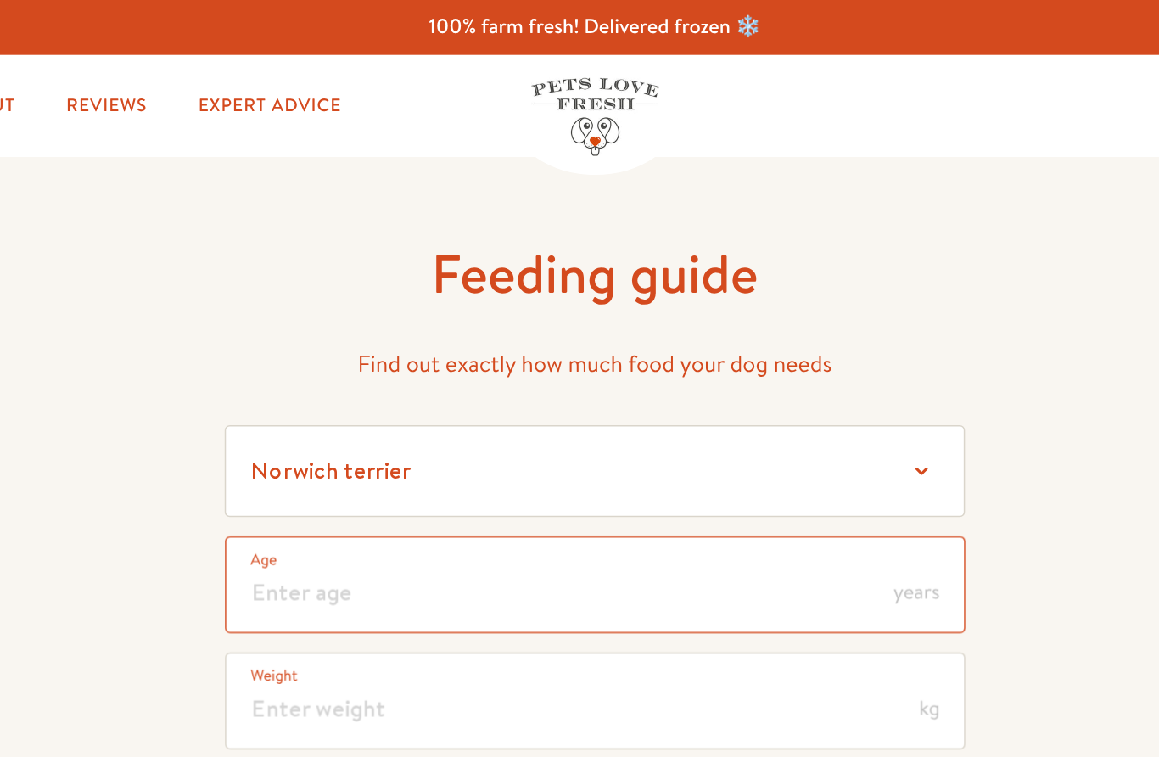
click at [334, 391] on input "number" at bounding box center [580, 388] width 492 height 65
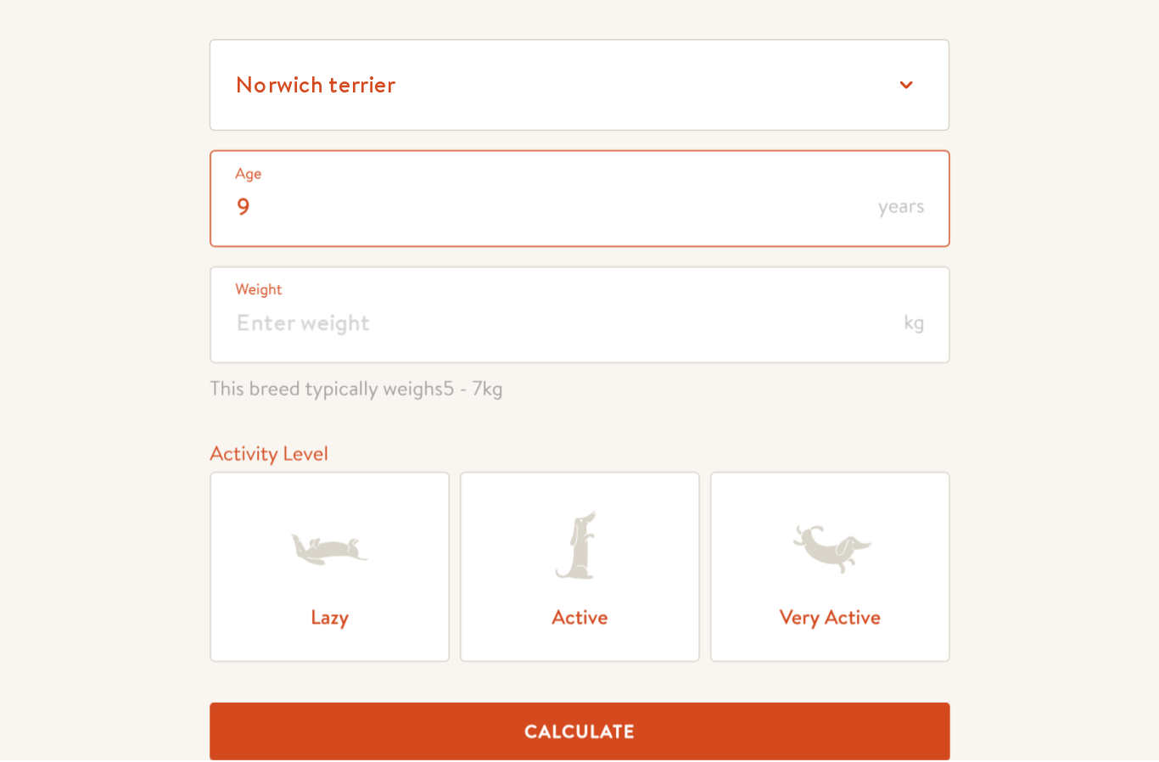
type input "9"
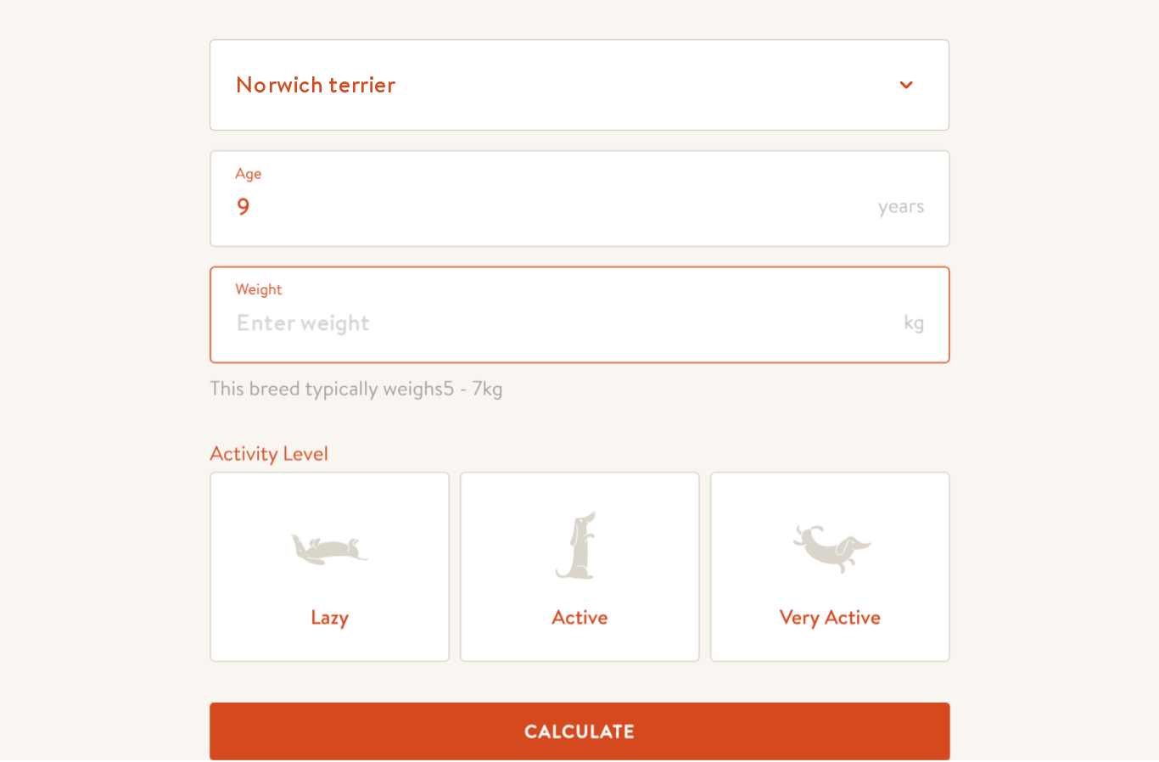
click at [334, 434] on input "number" at bounding box center [580, 466] width 492 height 65
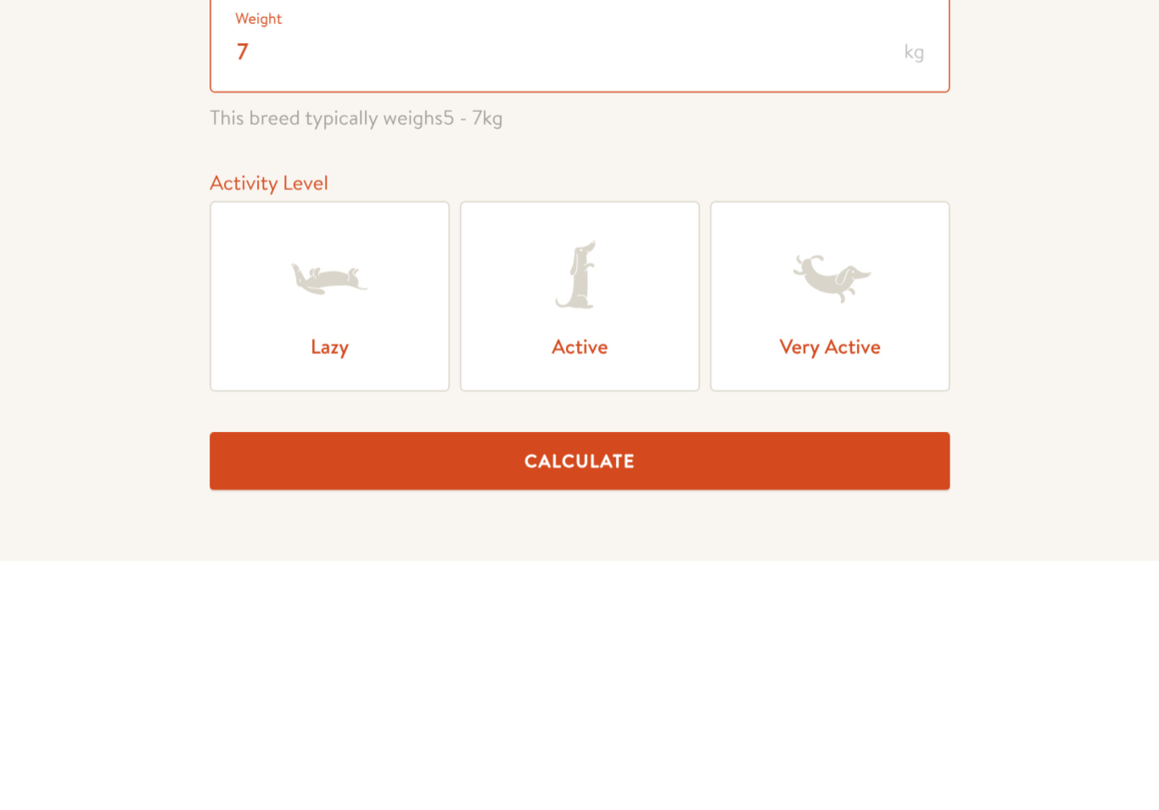
type input "7"
click at [379, 588] on icon at bounding box center [413, 622] width 68 height 68
click at [0, 0] on input "Lazy" at bounding box center [0, 0] width 0 height 0
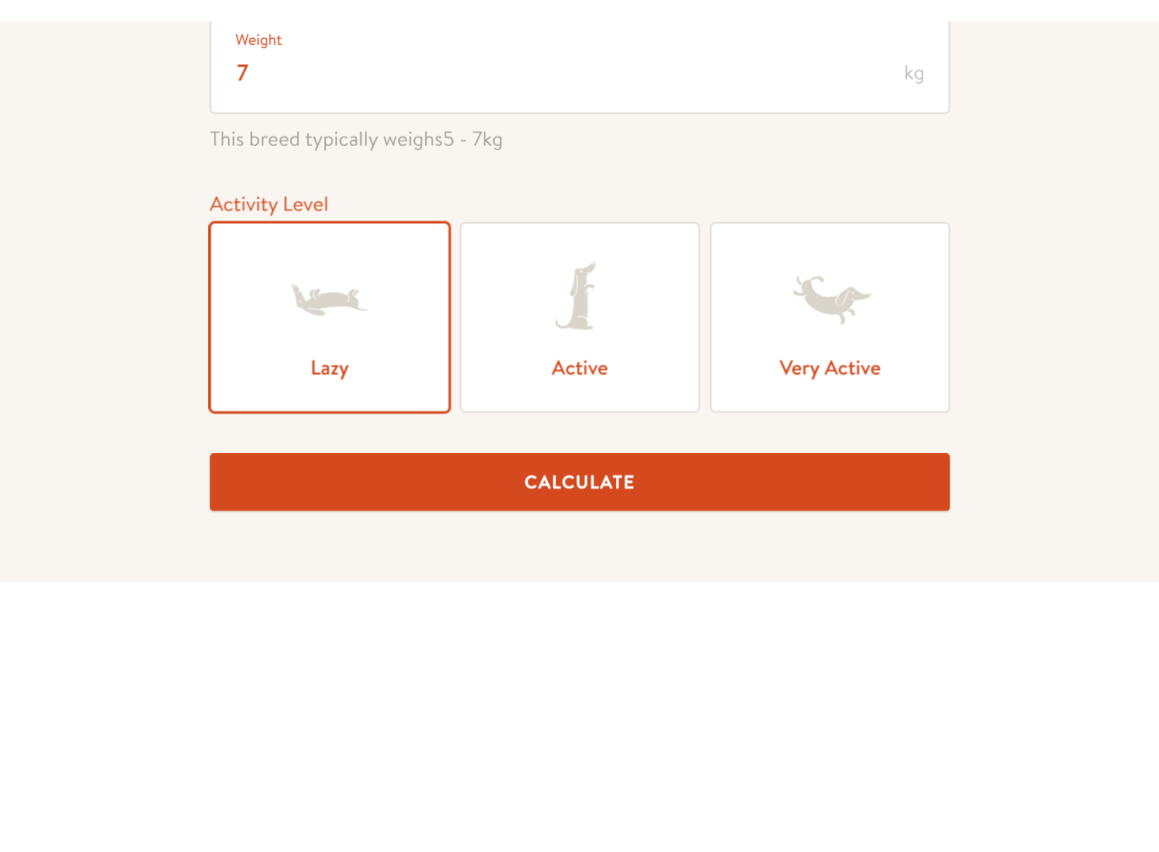
scroll to position [194, 0]
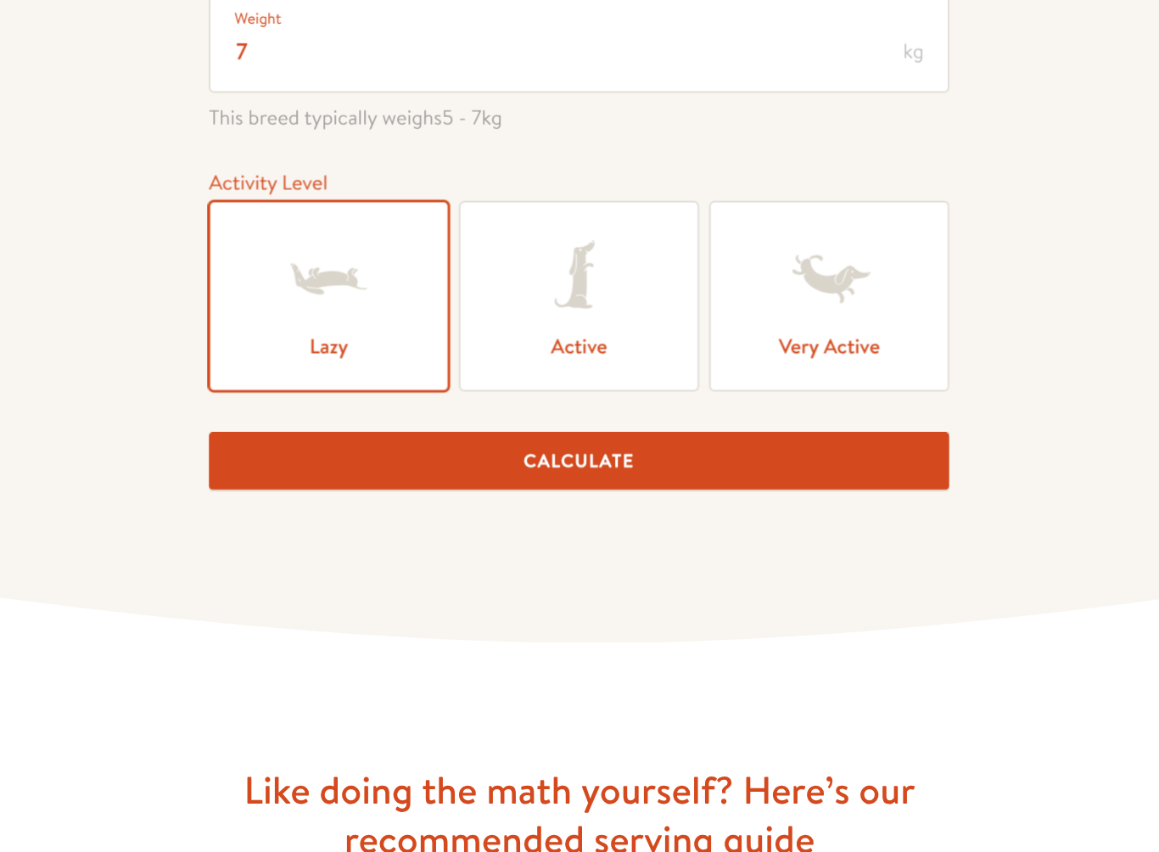
click at [384, 530] on button "Calculate" at bounding box center [580, 549] width 492 height 38
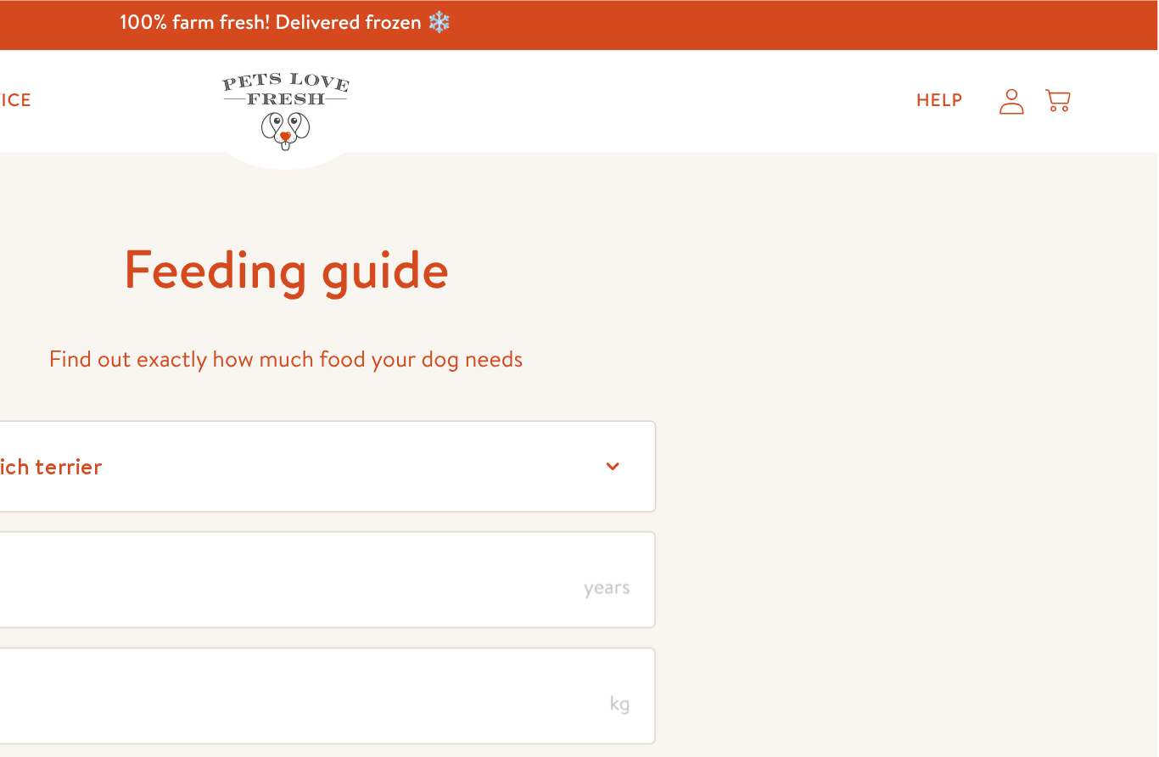
scroll to position [0, 0]
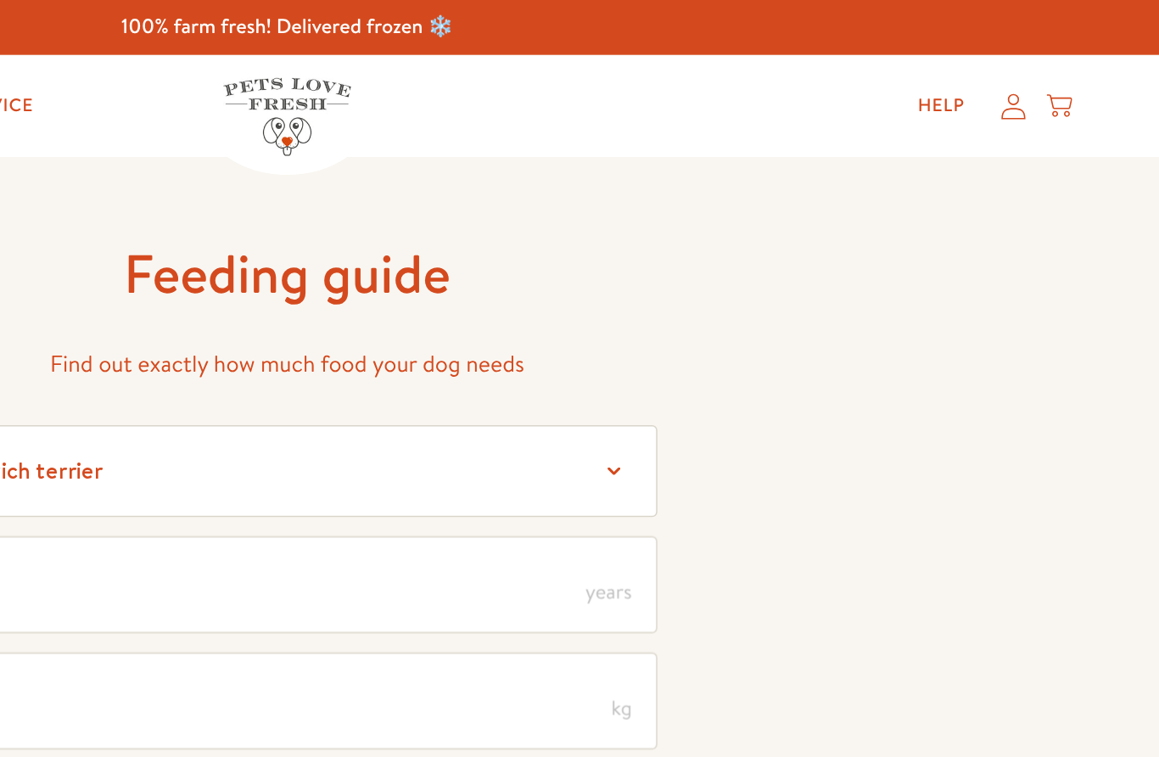
click at [1054, 71] on icon at bounding box center [1062, 71] width 17 height 18
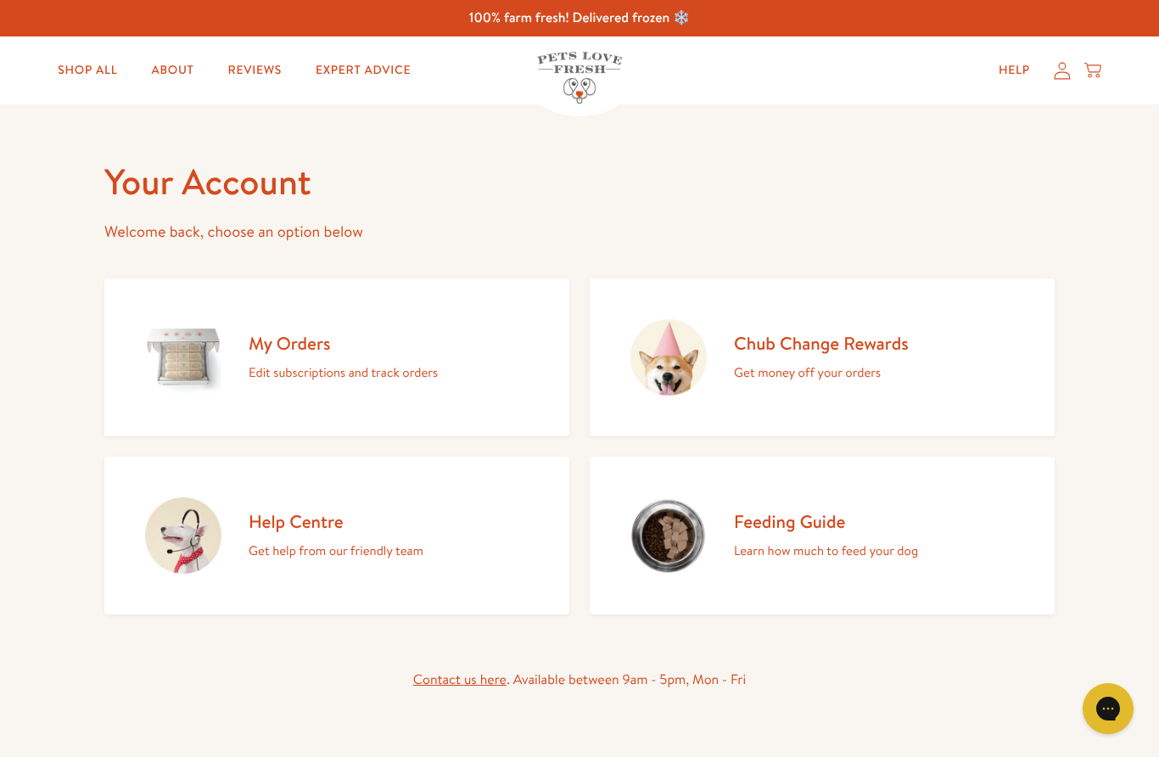
click at [309, 358] on div "My Orders Edit subscriptions and track orders" at bounding box center [343, 358] width 189 height 52
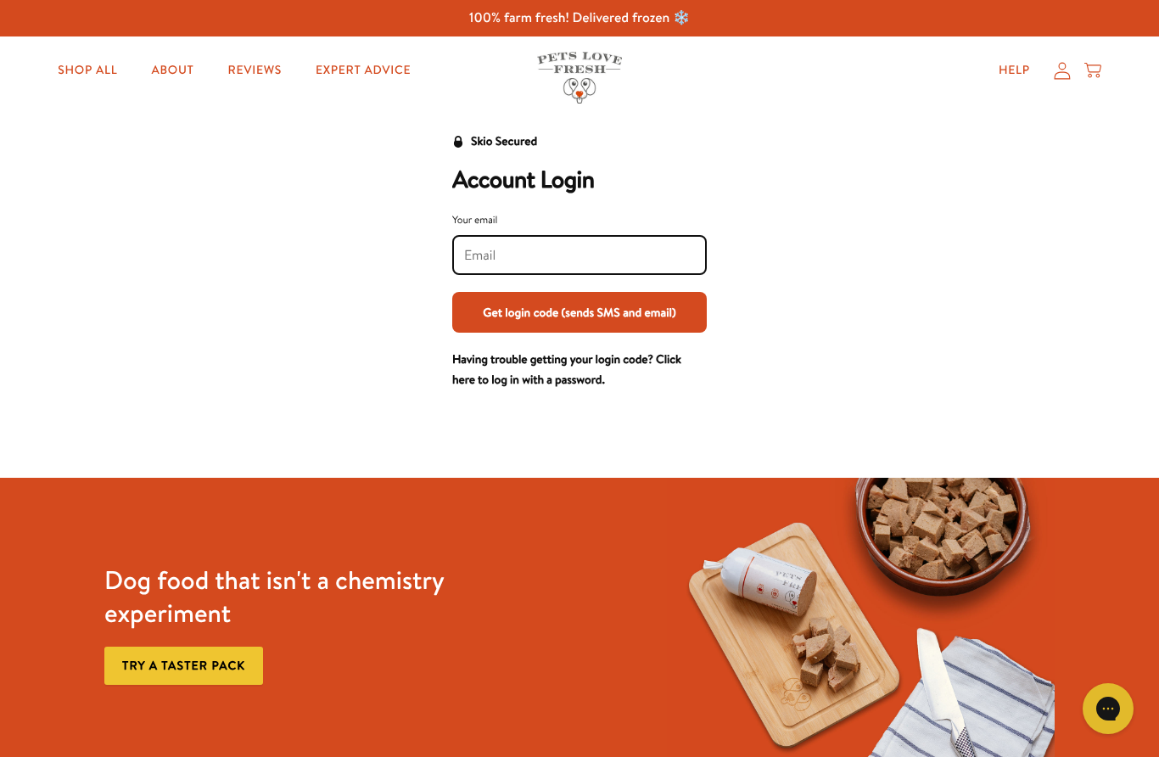
click at [532, 251] on input "Your email" at bounding box center [579, 255] width 231 height 19
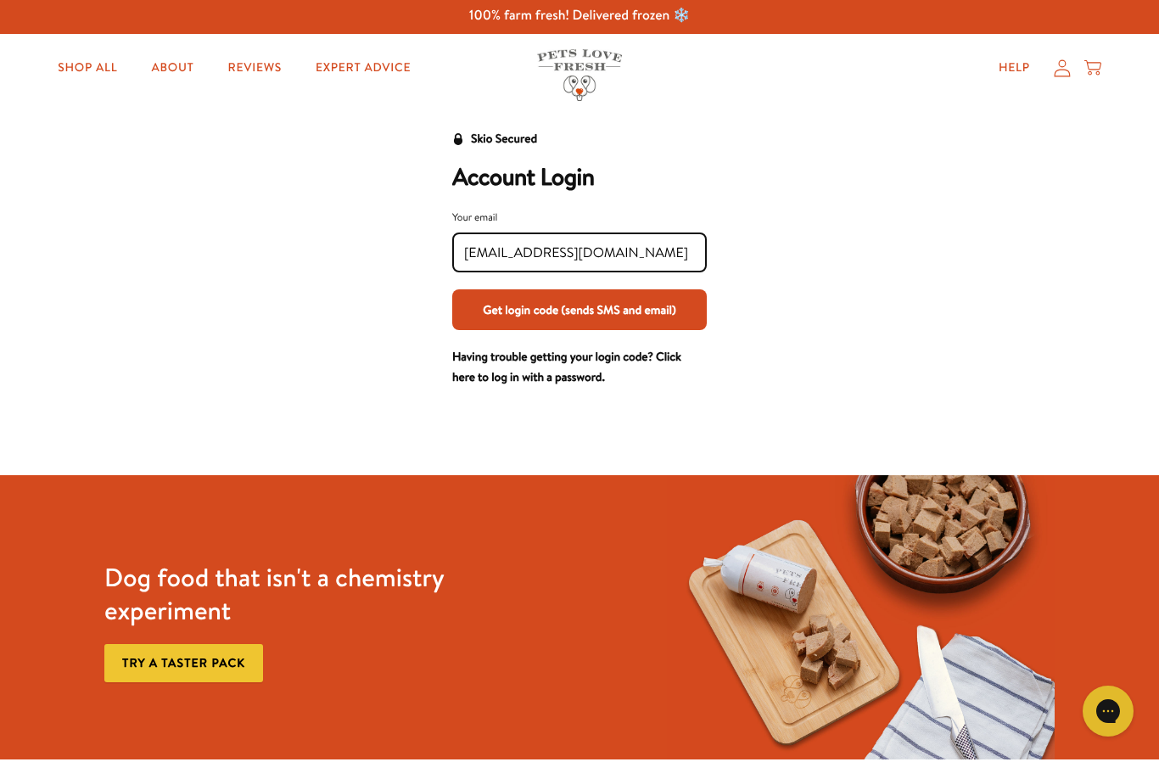
type input "[EMAIL_ADDRESS][DOMAIN_NAME]"
click at [600, 314] on button "Get login code (sends SMS and email)" at bounding box center [579, 312] width 255 height 41
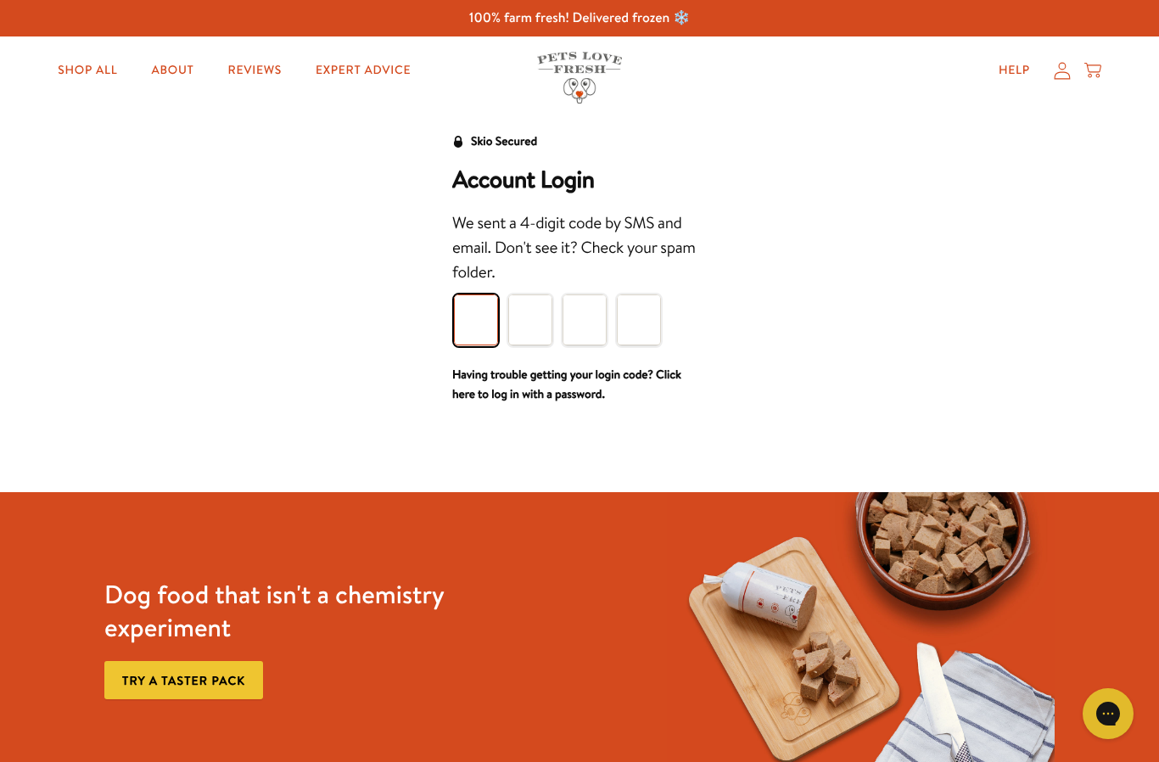
type input "8"
type input "0"
type input "4"
type input "9"
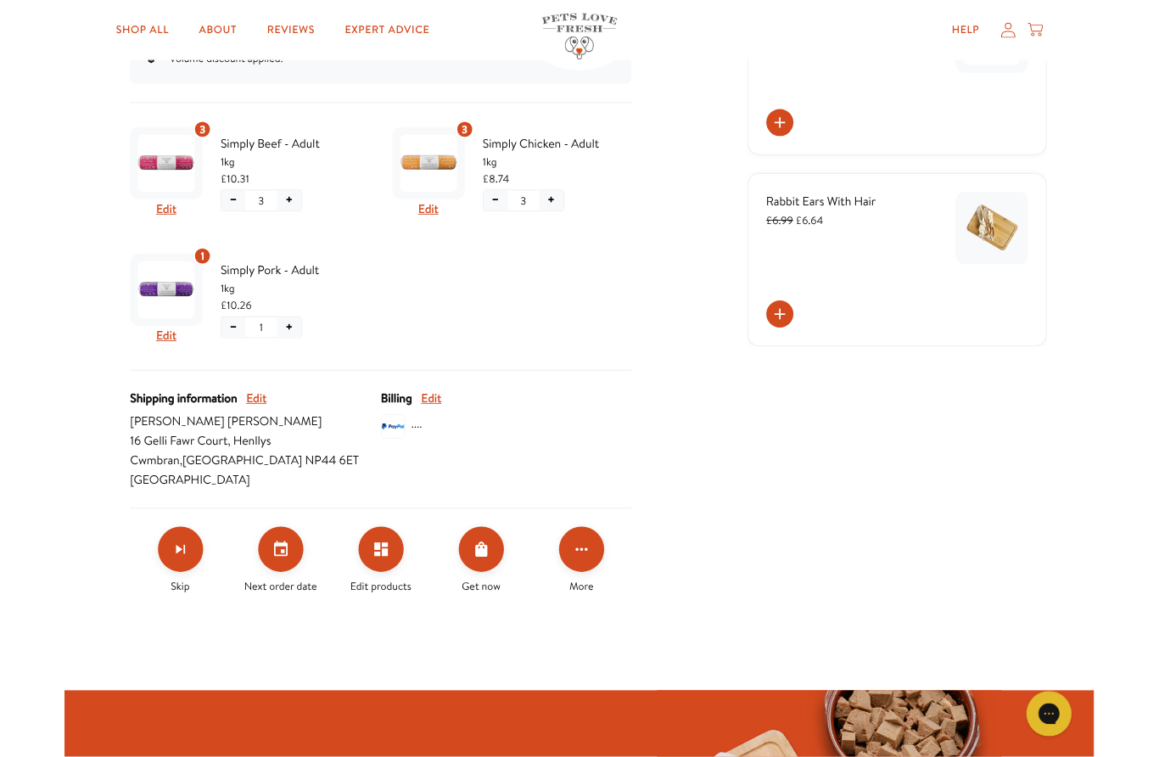
scroll to position [453, 0]
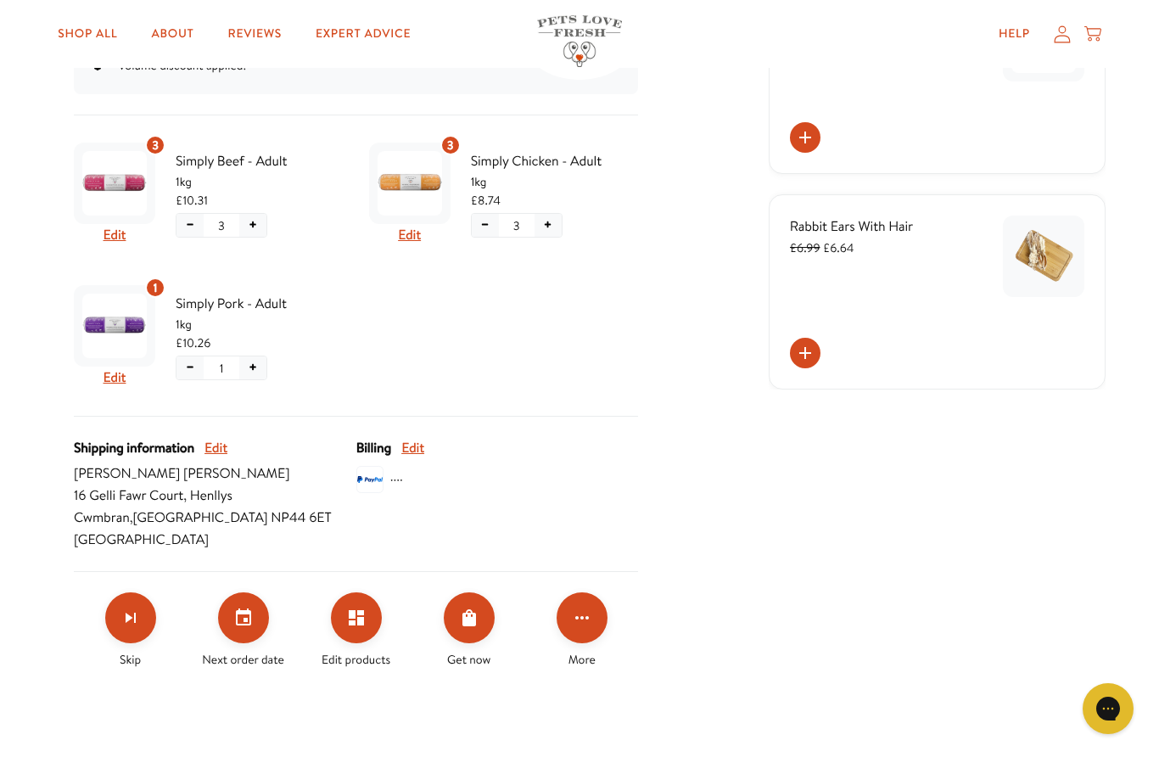
click at [247, 620] on icon "Set your next order date" at bounding box center [243, 617] width 15 height 17
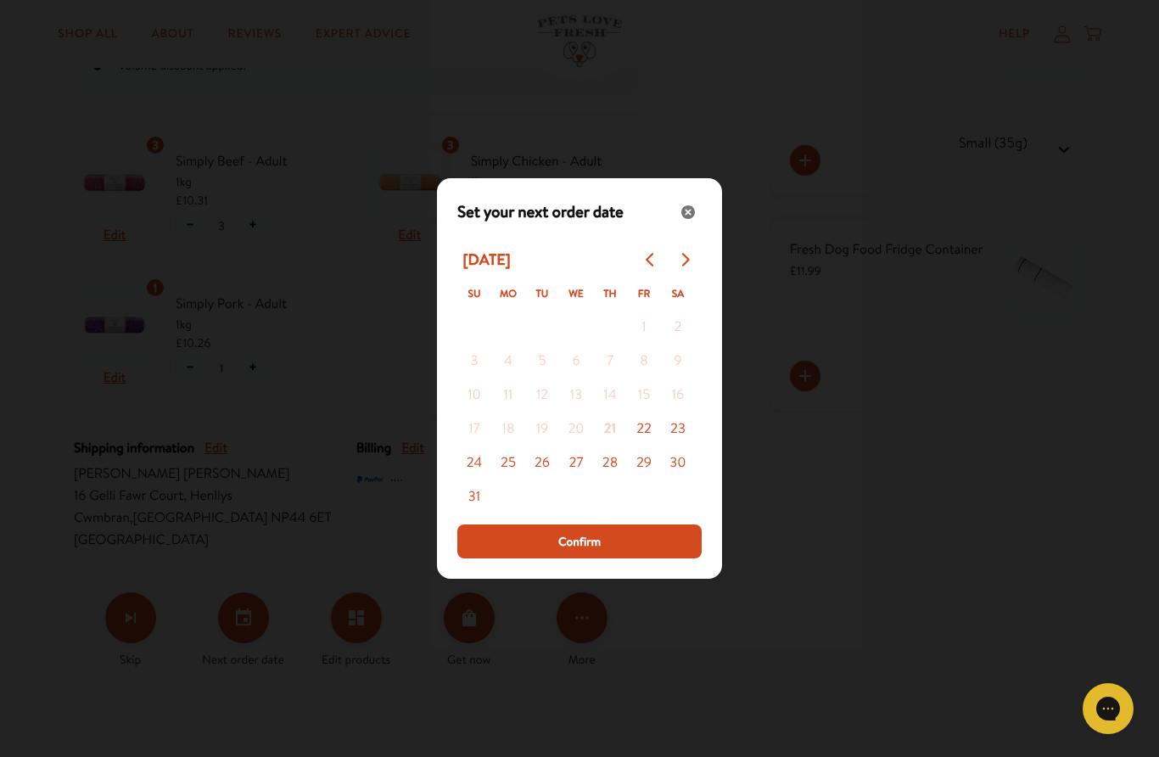
click at [689, 254] on icon "Go to next month" at bounding box center [685, 260] width 14 height 14
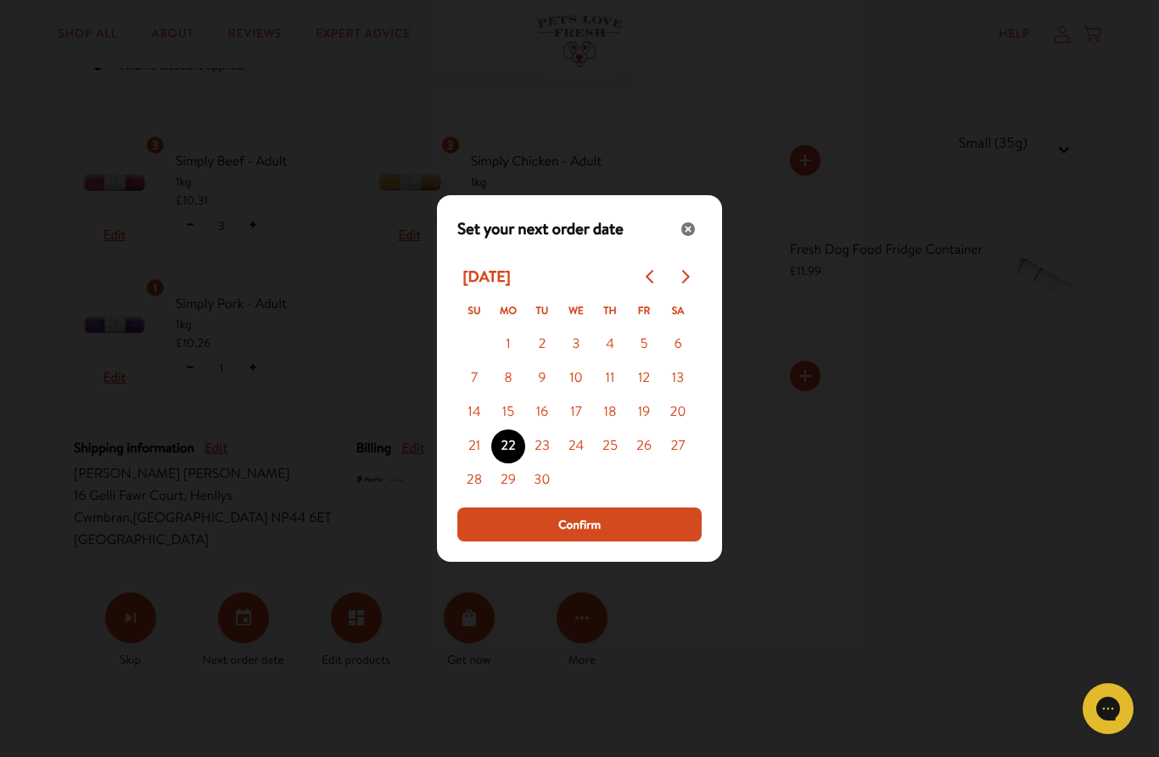
click at [591, 528] on span "Confirm" at bounding box center [579, 524] width 42 height 19
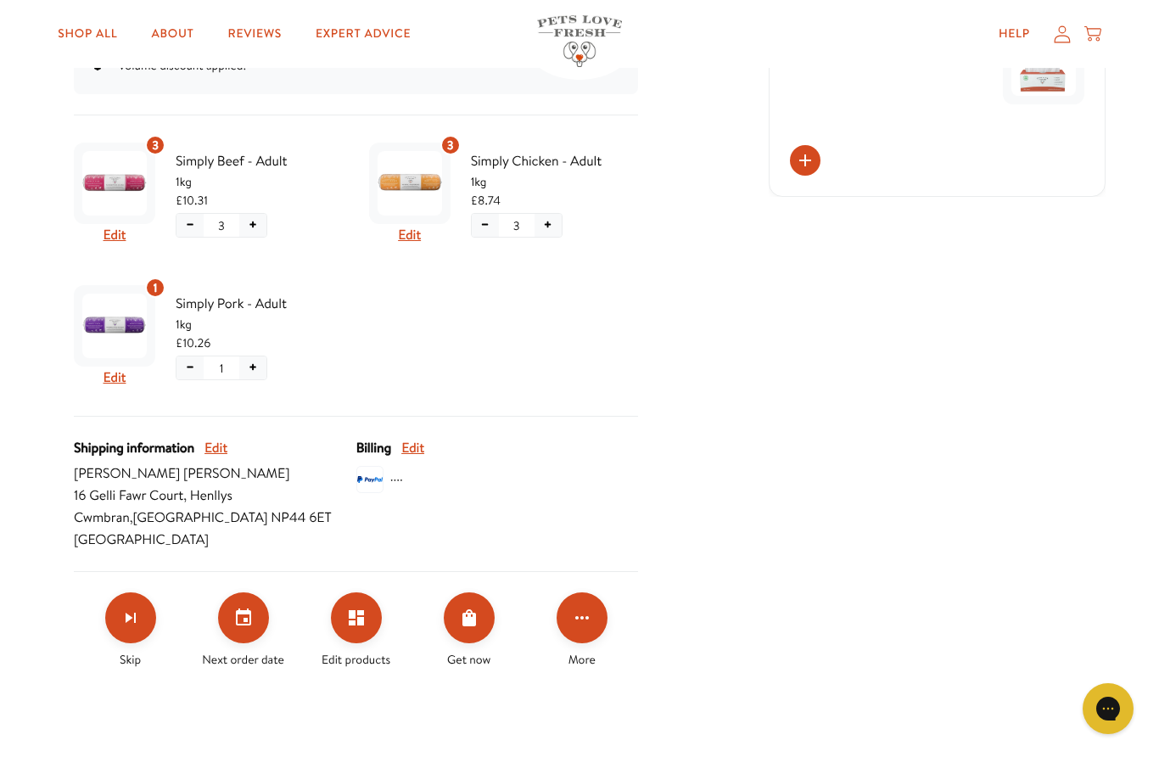
click at [365, 447] on span "Billing" at bounding box center [373, 448] width 35 height 22
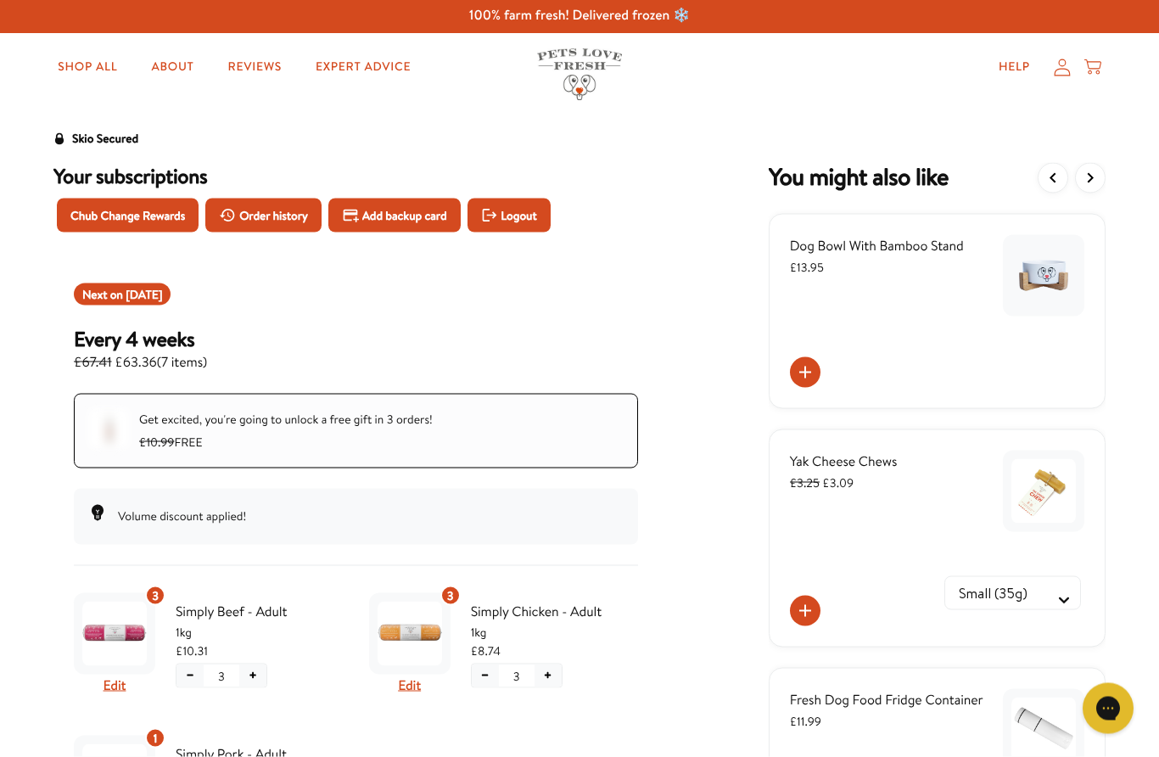
scroll to position [0, 0]
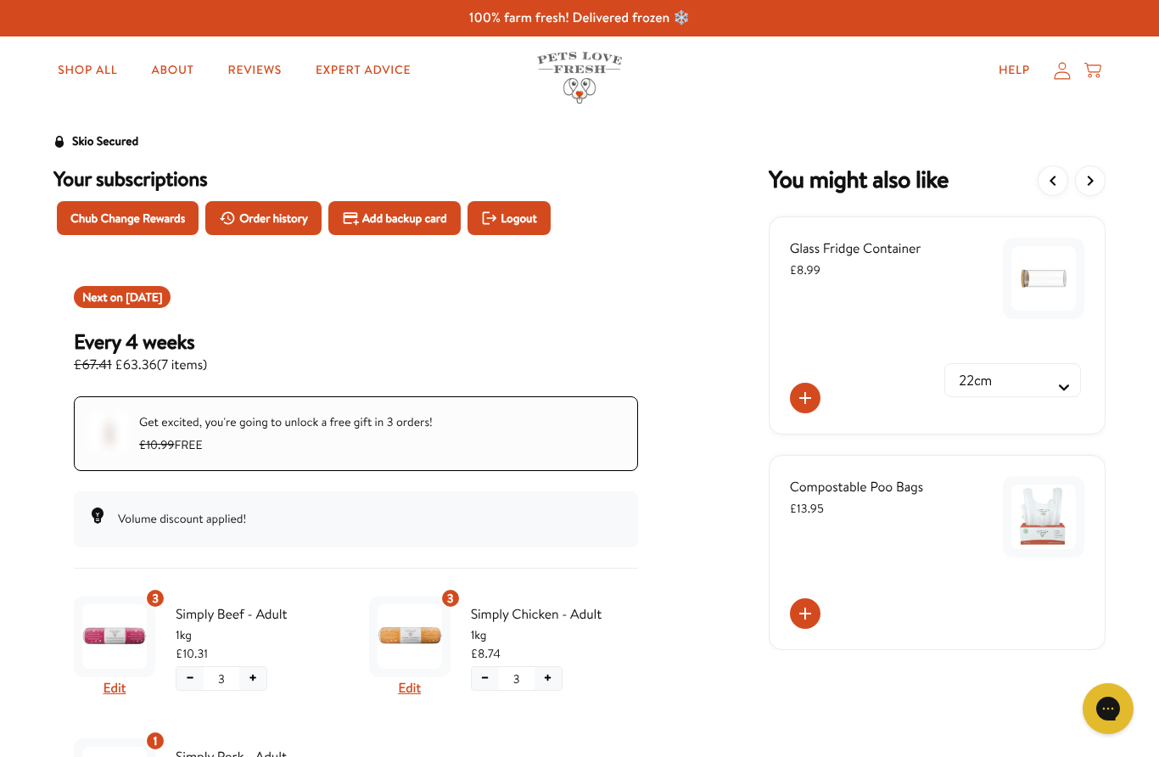
click at [536, 225] on span "Logout" at bounding box center [519, 218] width 36 height 19
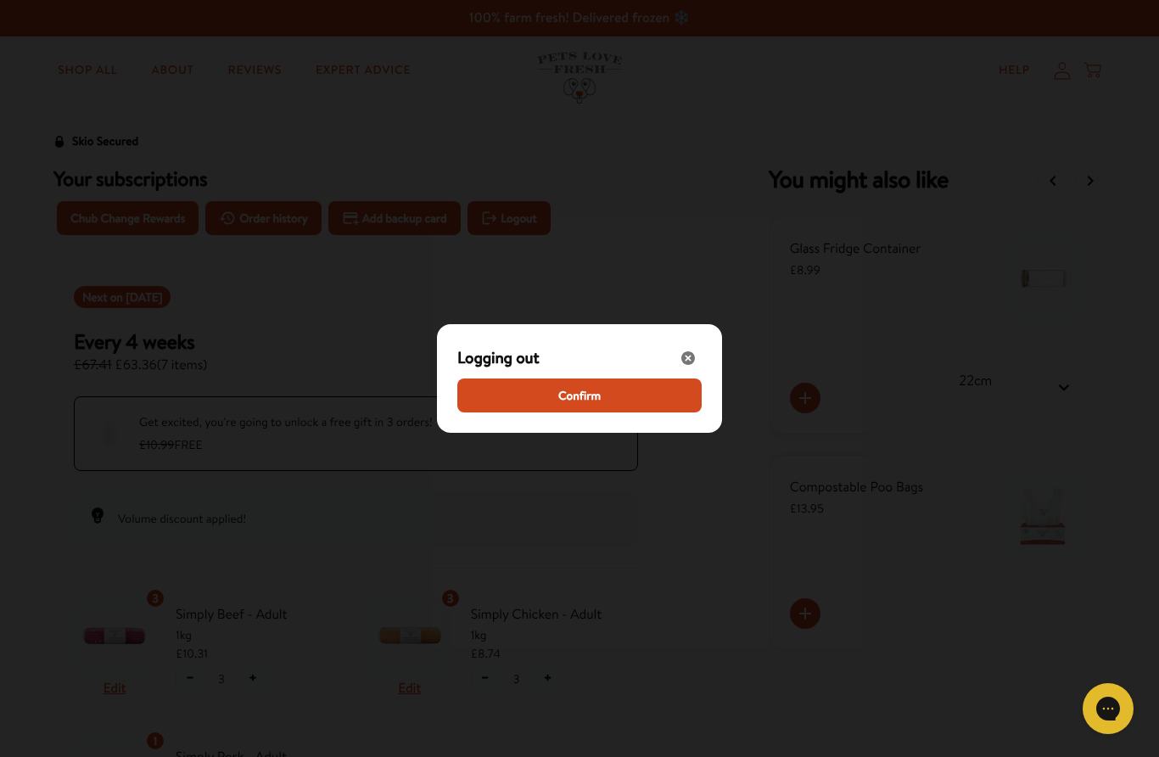
click at [570, 399] on span "Confirm" at bounding box center [579, 395] width 42 height 19
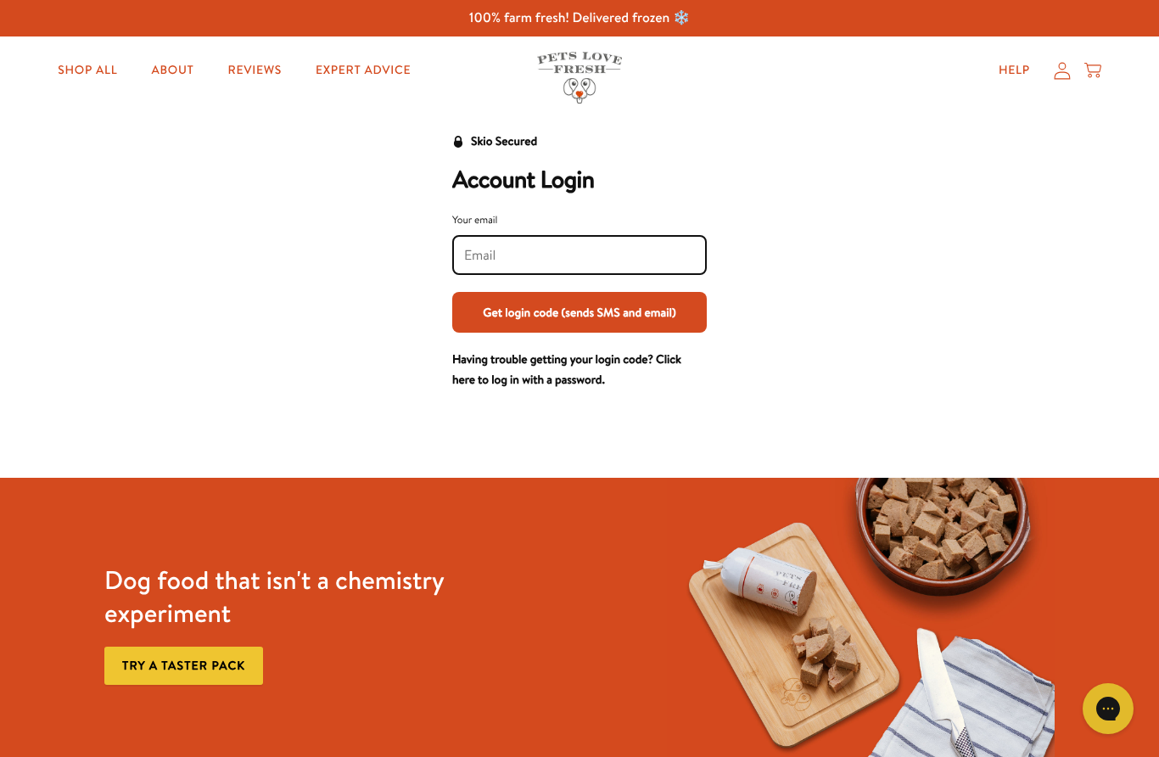
click at [271, 194] on div "Skio Secured Account Login Your email Get login code (sends SMS and email) Havi…" at bounding box center [579, 261] width 1052 height 259
click at [263, 669] on link "Try a taster pack" at bounding box center [183, 666] width 159 height 38
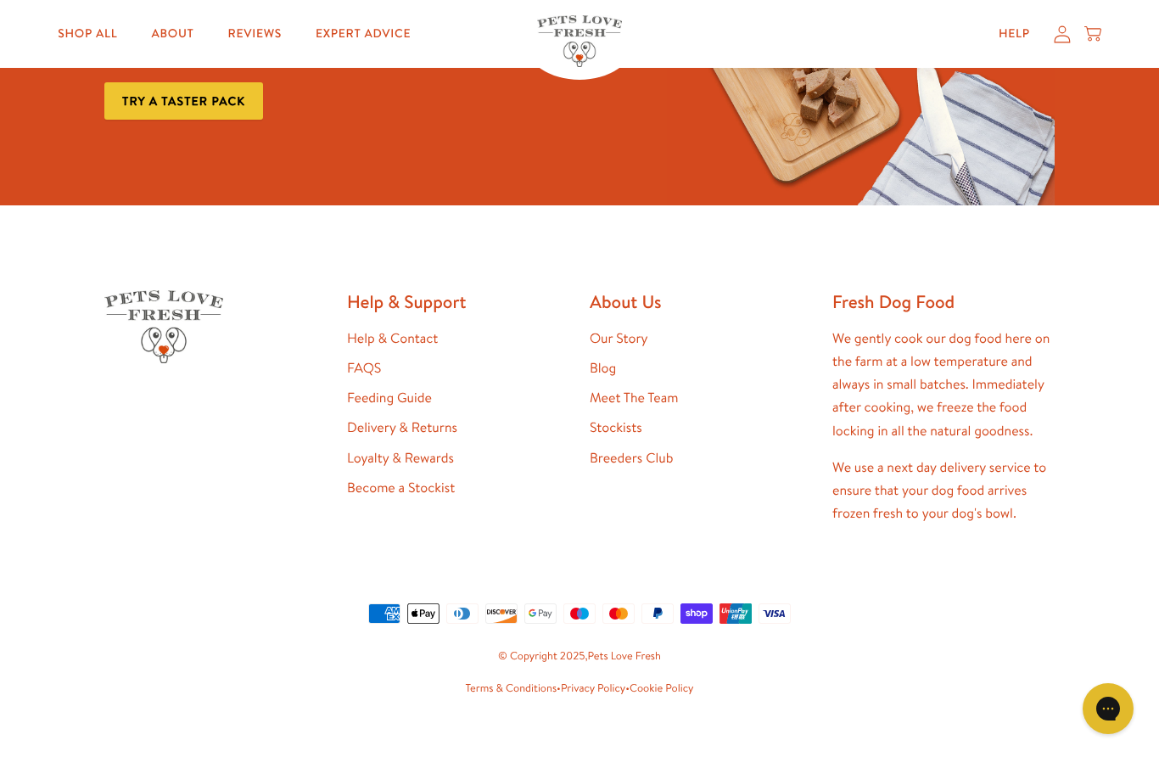
scroll to position [5286, 0]
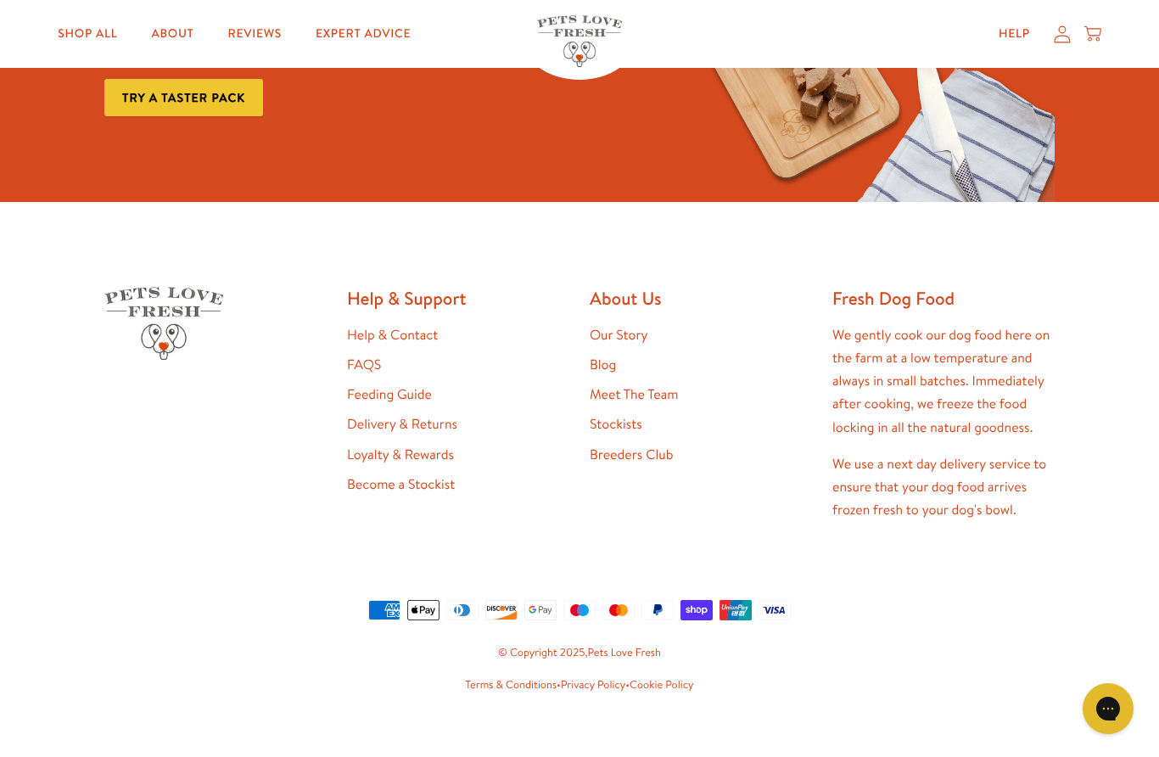
click at [633, 326] on link "Our Story" at bounding box center [619, 335] width 59 height 19
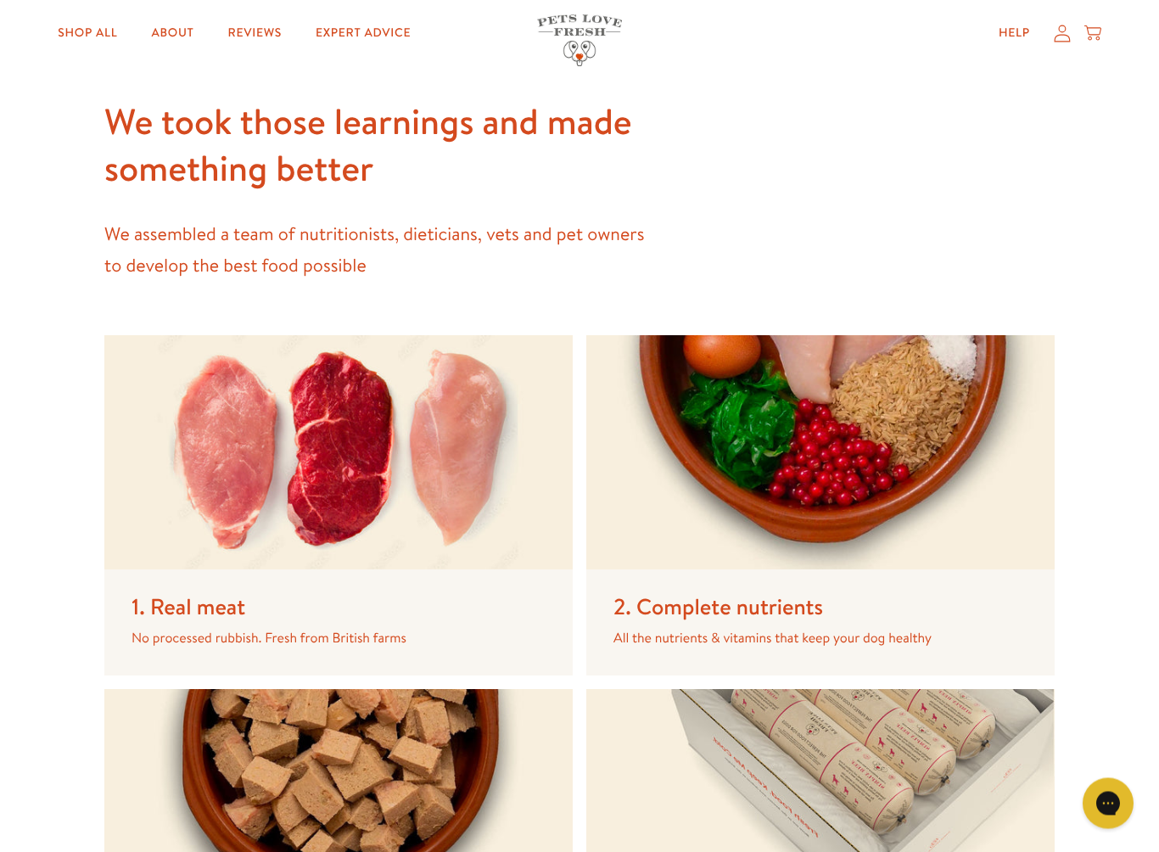
scroll to position [2348, 0]
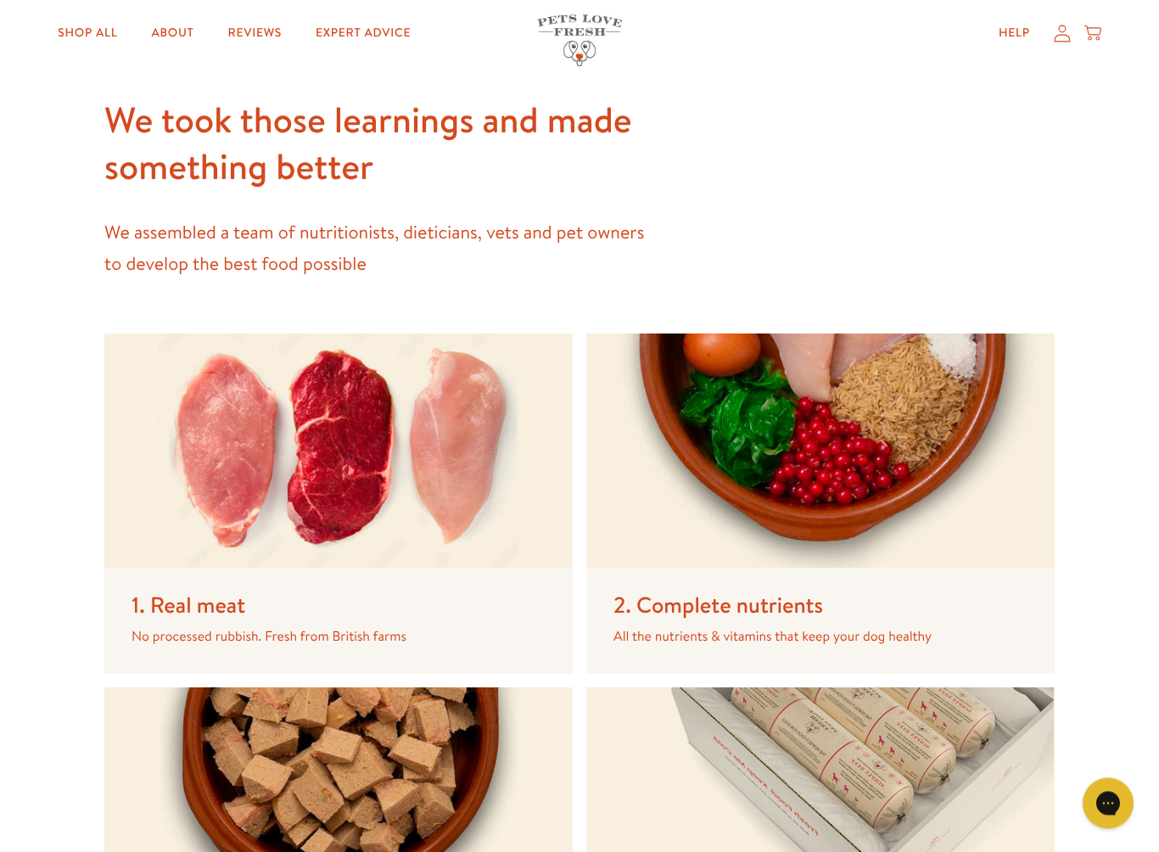
click at [873, 474] on img at bounding box center [820, 451] width 469 height 234
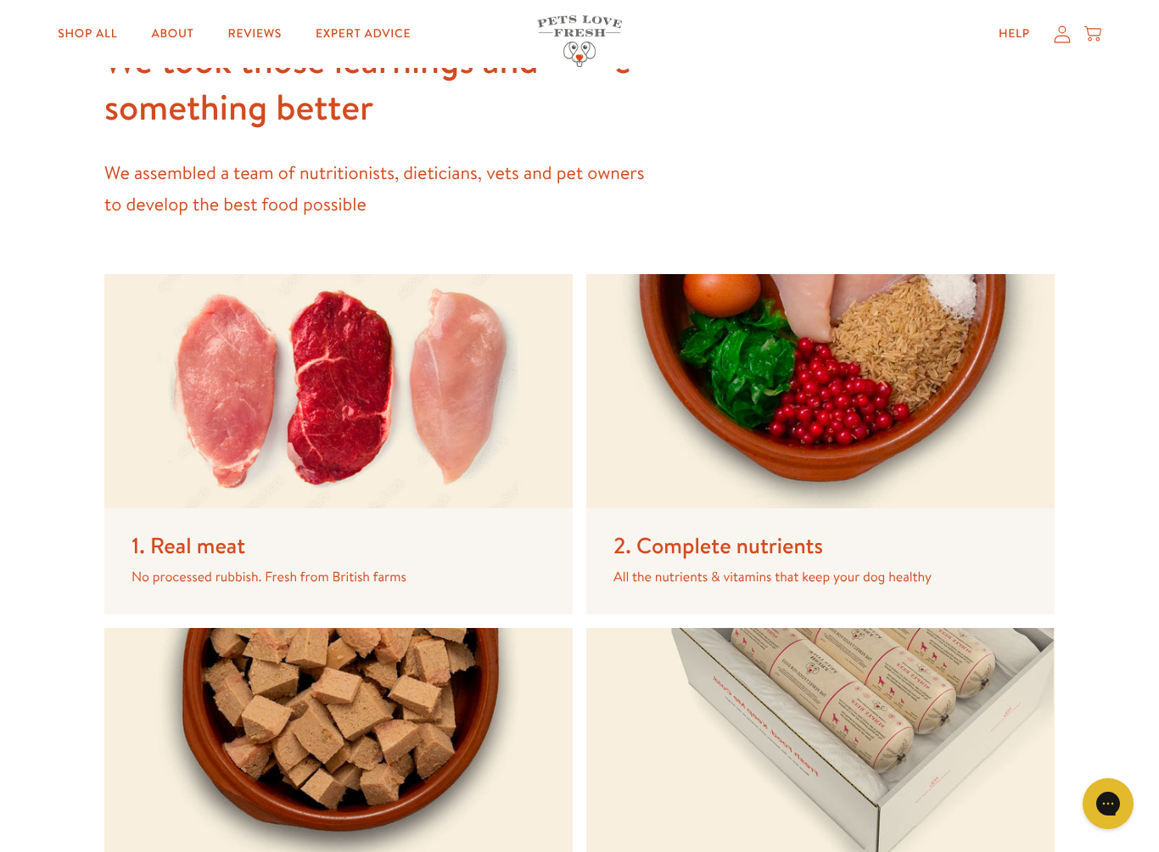
scroll to position [2408, 0]
click at [730, 568] on p "All the nutrients & vitamins that keep your dog healthy" at bounding box center [807, 578] width 387 height 20
click at [761, 568] on p "All the nutrients & vitamins that keep your dog healthy" at bounding box center [807, 578] width 387 height 20
click at [866, 441] on img at bounding box center [820, 392] width 469 height 234
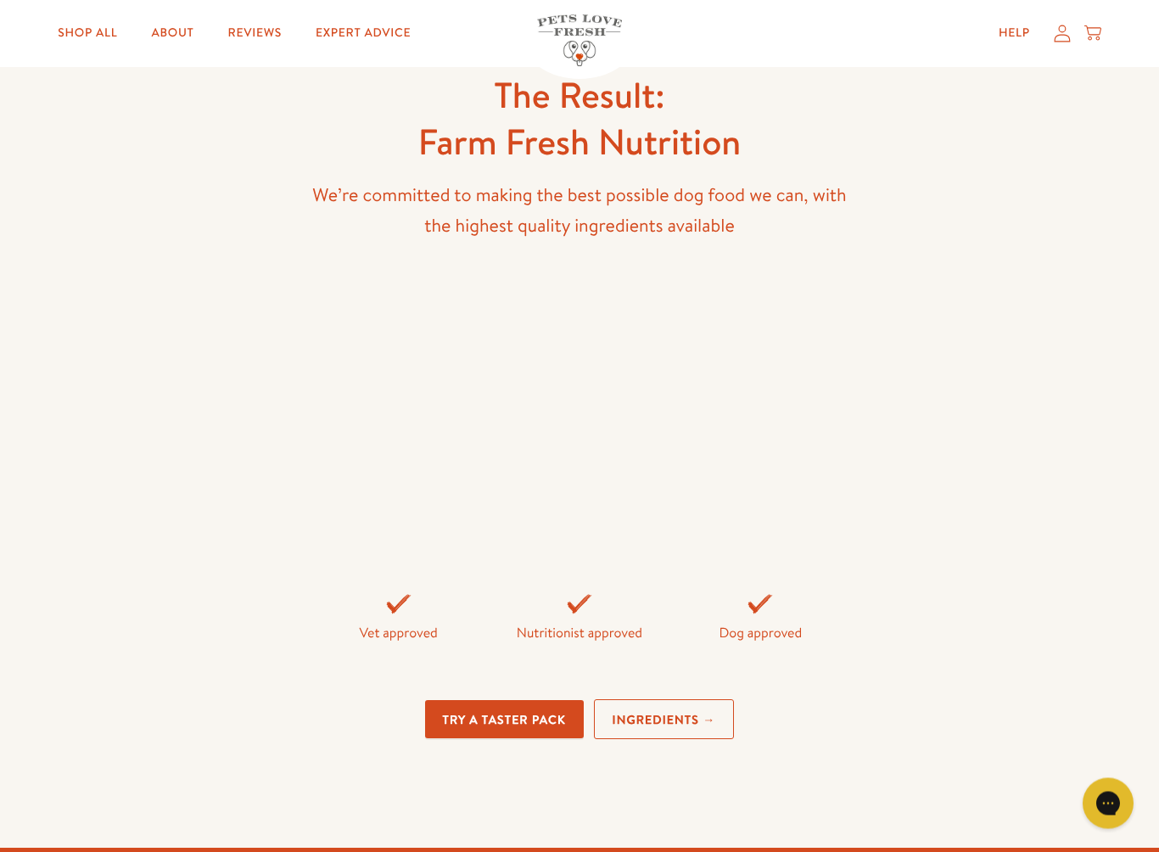
scroll to position [3678, 0]
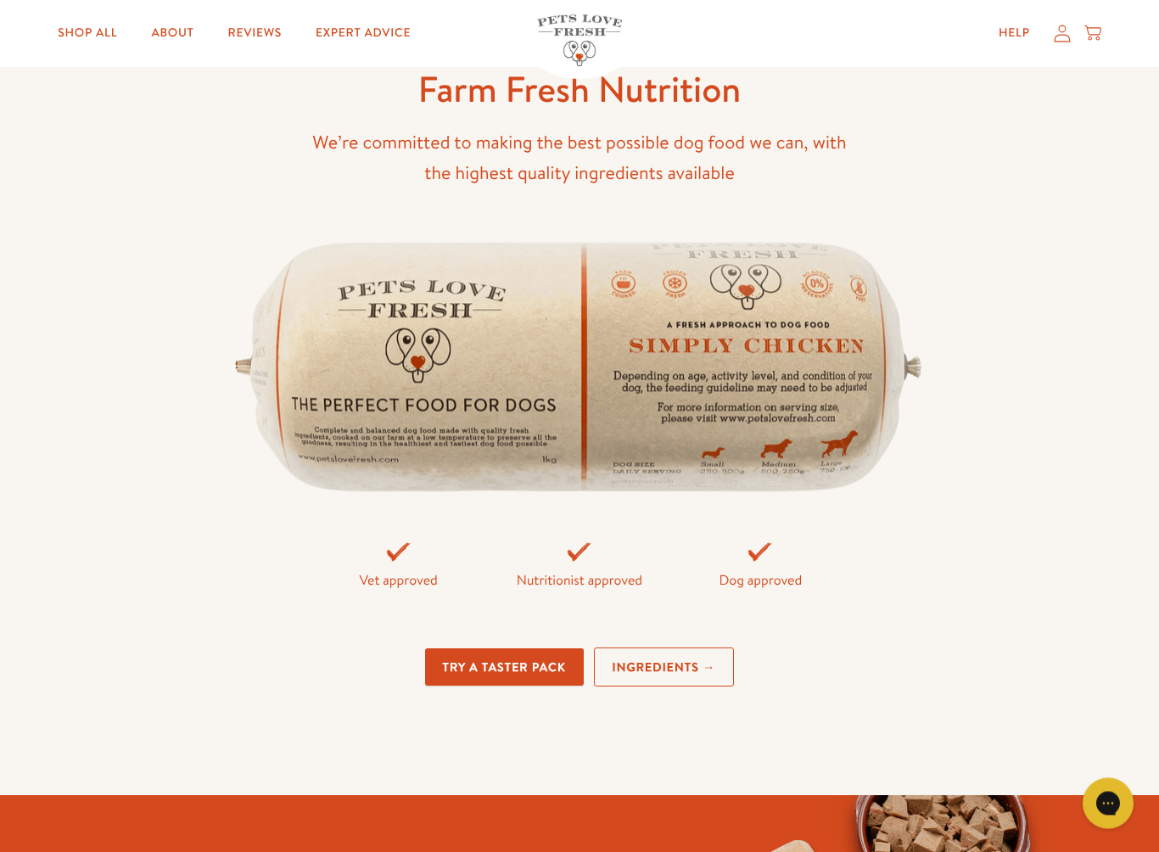
click at [692, 657] on link "Ingredients →" at bounding box center [664, 668] width 141 height 40
